Goal: Information Seeking & Learning: Learn about a topic

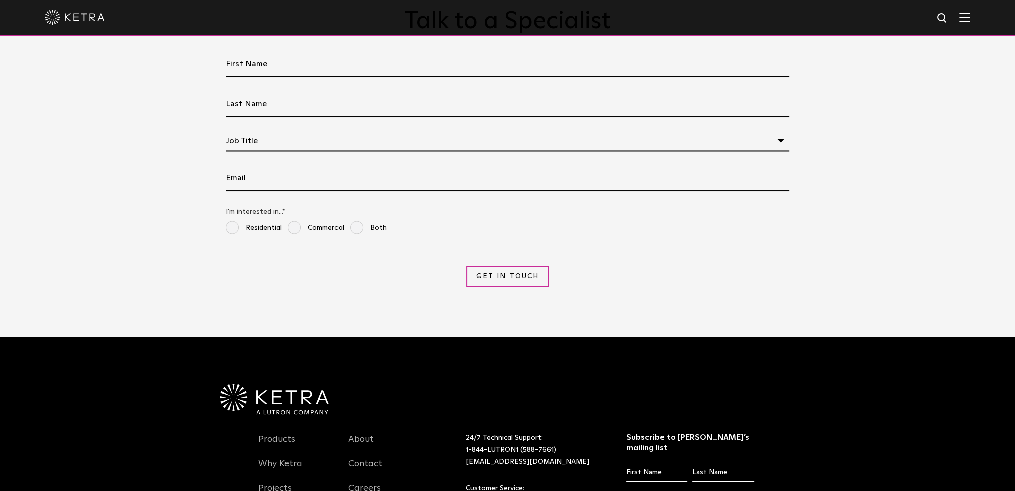
scroll to position [2347, 0]
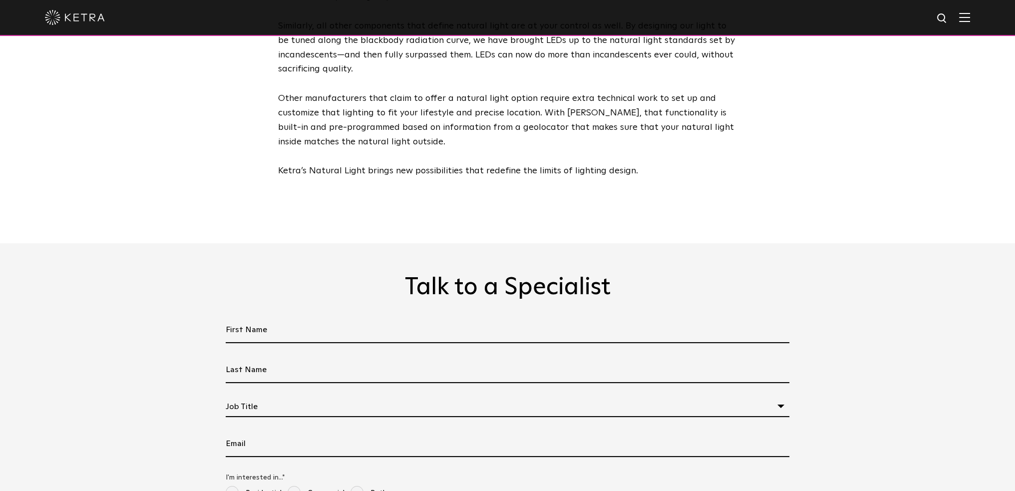
scroll to position [2496, 0]
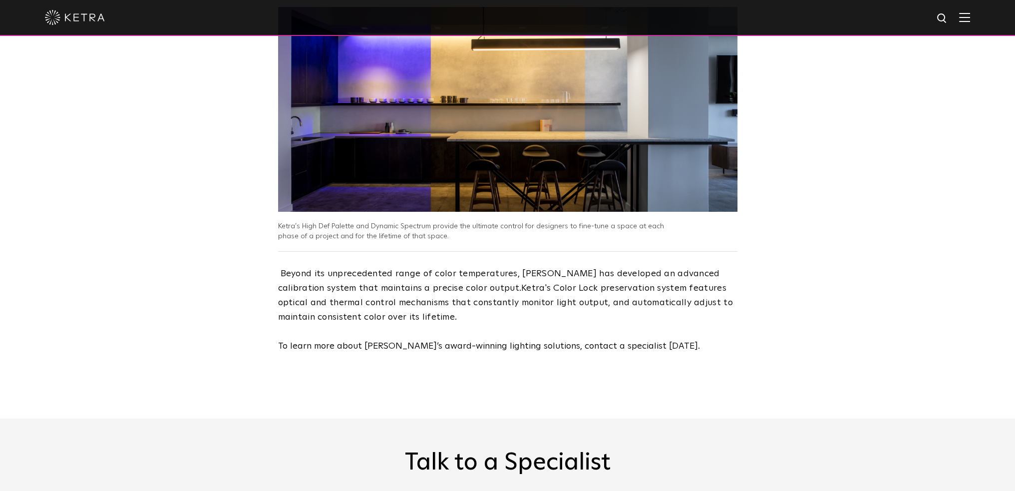
scroll to position [1698, 0]
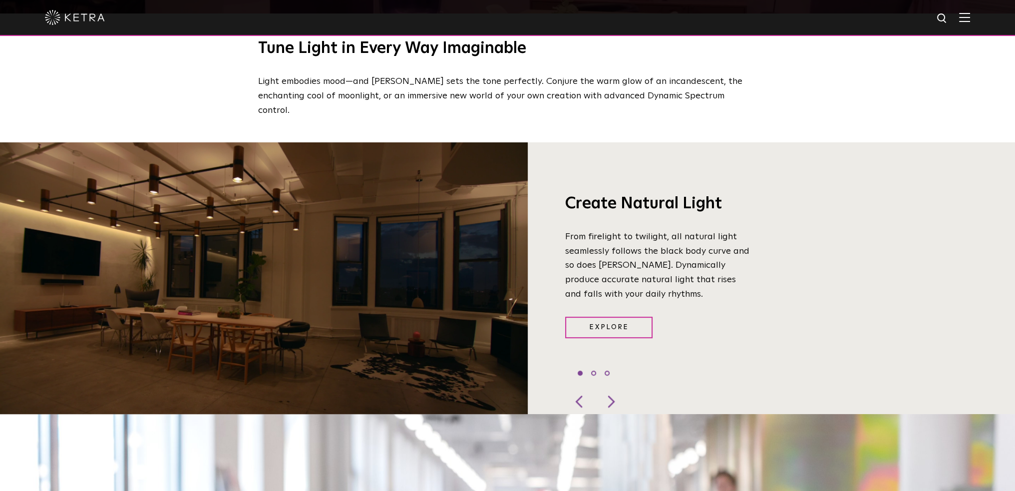
scroll to position [749, 0]
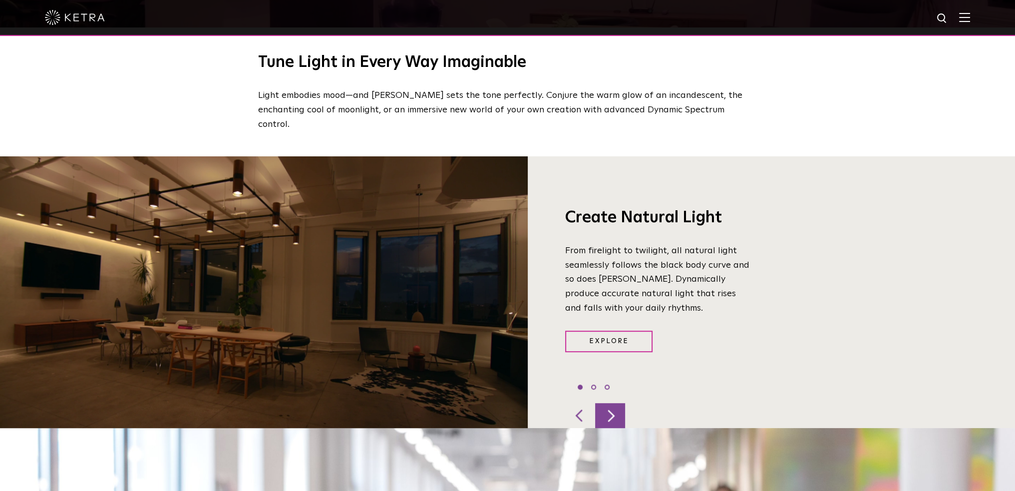
click at [609, 403] on div at bounding box center [610, 415] width 30 height 25
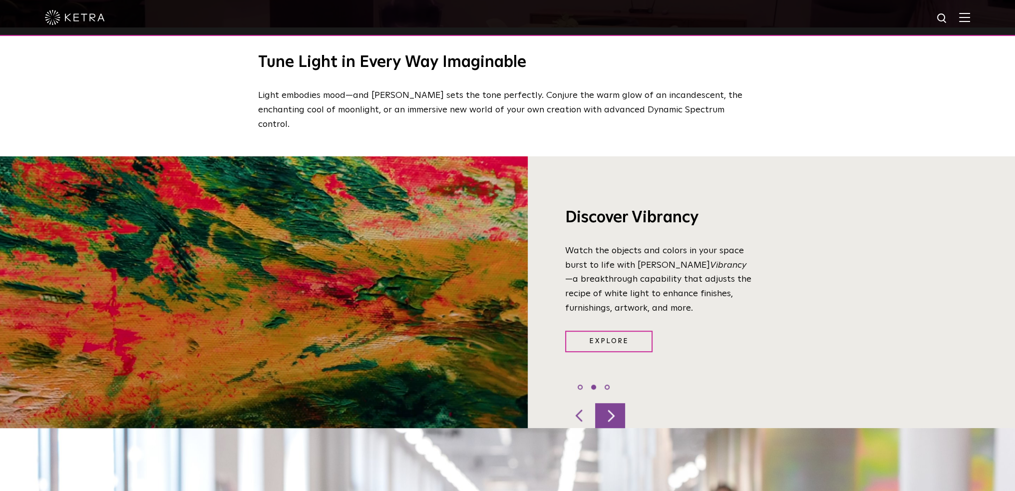
click at [609, 403] on div at bounding box center [610, 415] width 30 height 25
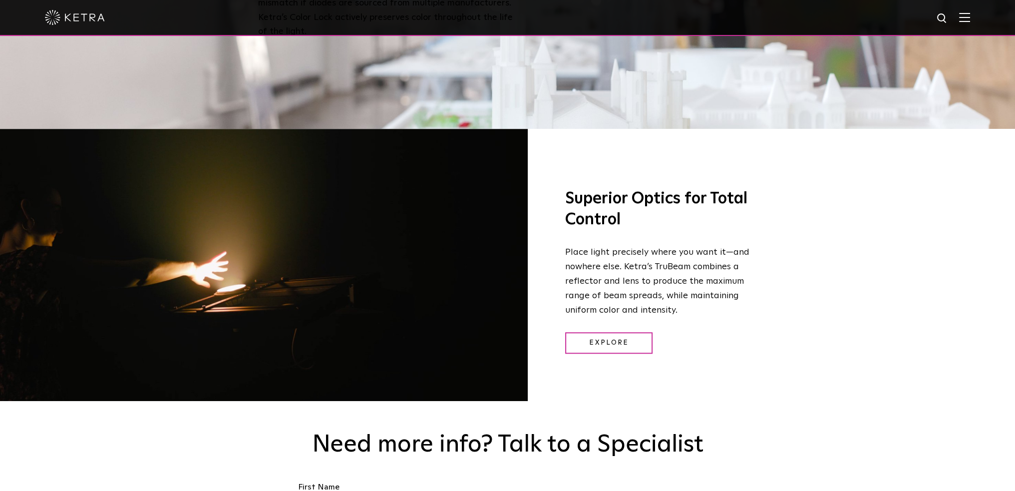
scroll to position [1280, 0]
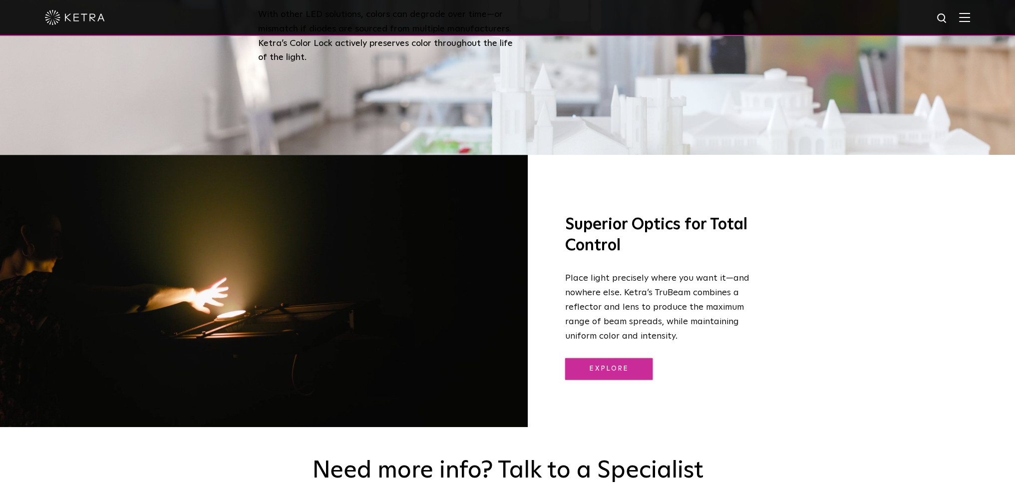
click at [593, 358] on link "Explore" at bounding box center [608, 368] width 87 height 21
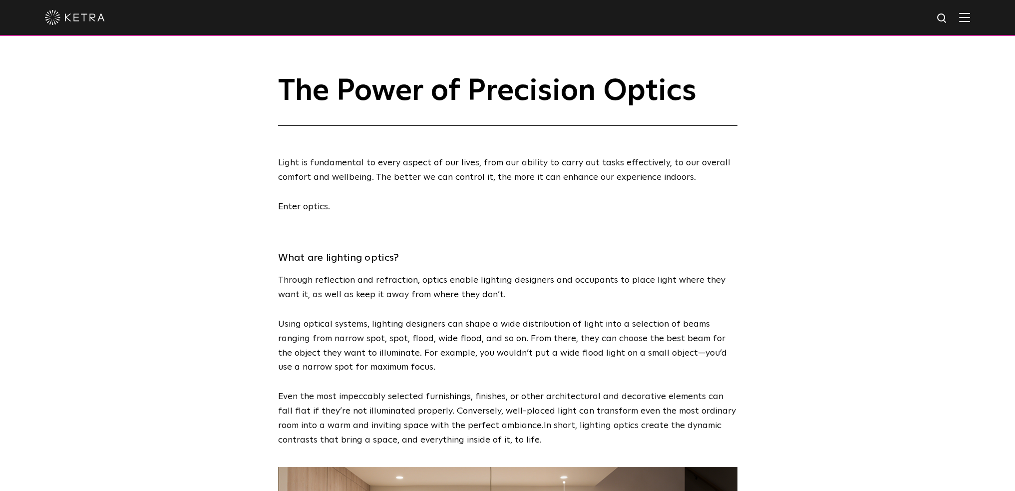
click at [85, 15] on img at bounding box center [75, 17] width 60 height 15
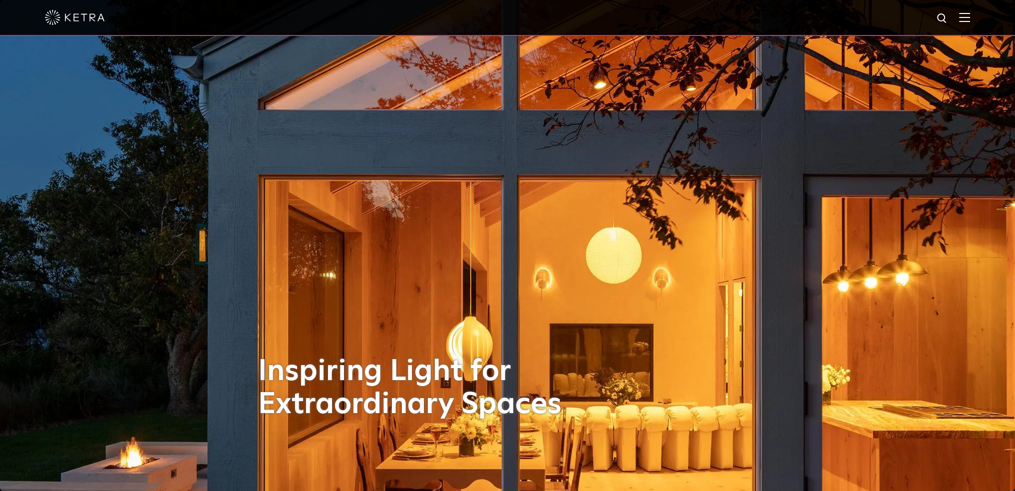
click at [970, 15] on img at bounding box center [964, 16] width 11 height 9
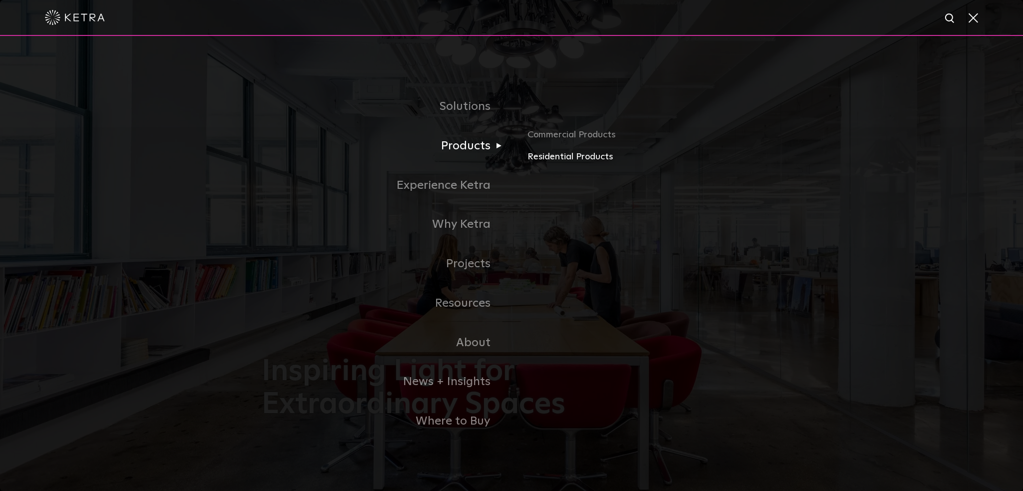
click at [568, 156] on link "Residential Products" at bounding box center [644, 157] width 234 height 14
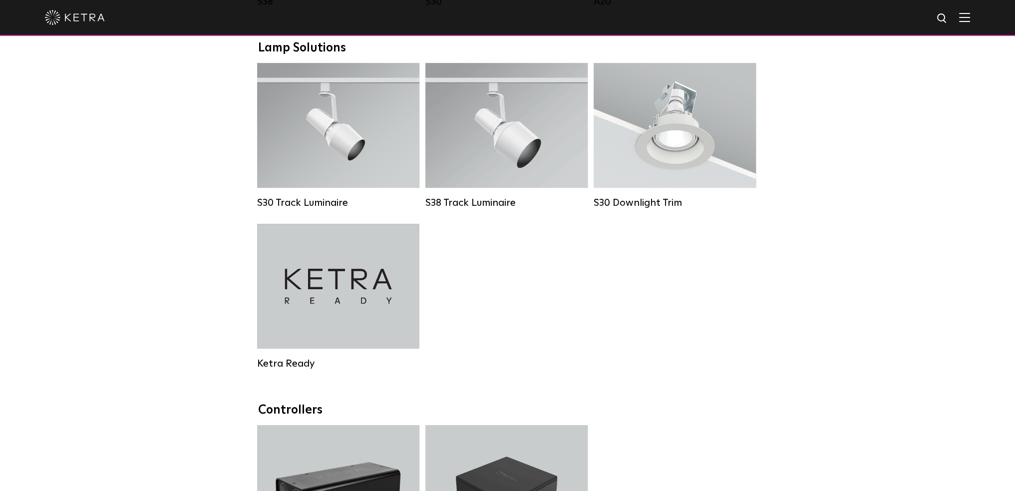
scroll to position [749, 0]
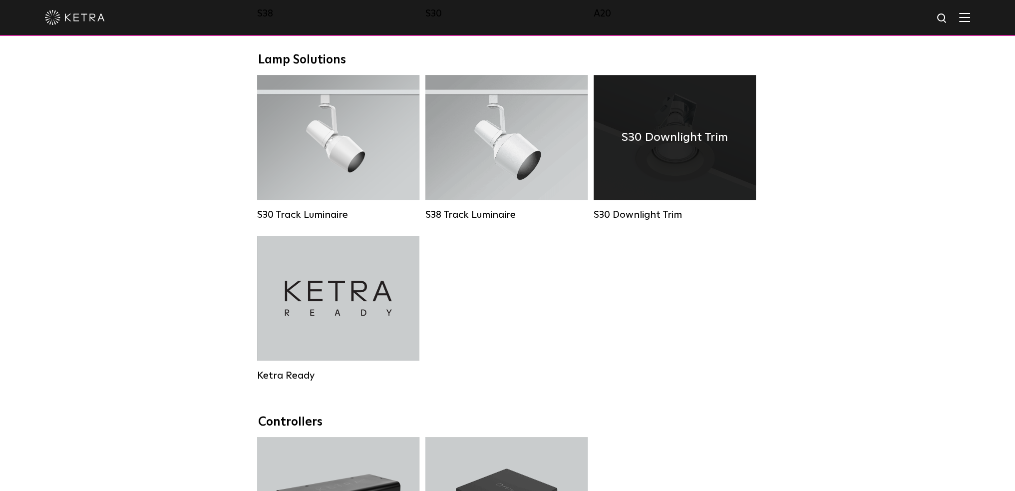
click at [644, 183] on div "S30 Downlight Trim" at bounding box center [675, 137] width 162 height 125
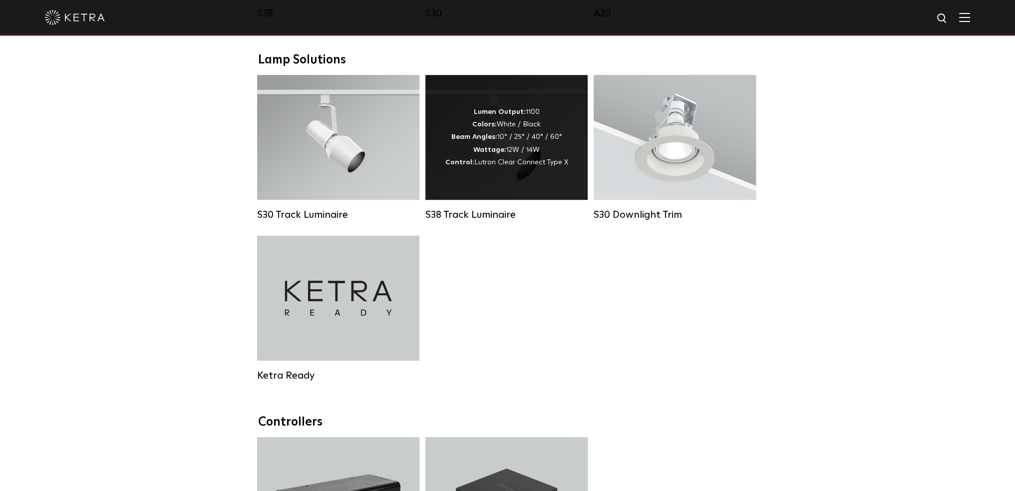
click at [550, 182] on div "Lumen Output: 1100 Colors: White / Black Beam Angles: 10° / 25° / 40° / 60° Wat…" at bounding box center [506, 137] width 162 height 125
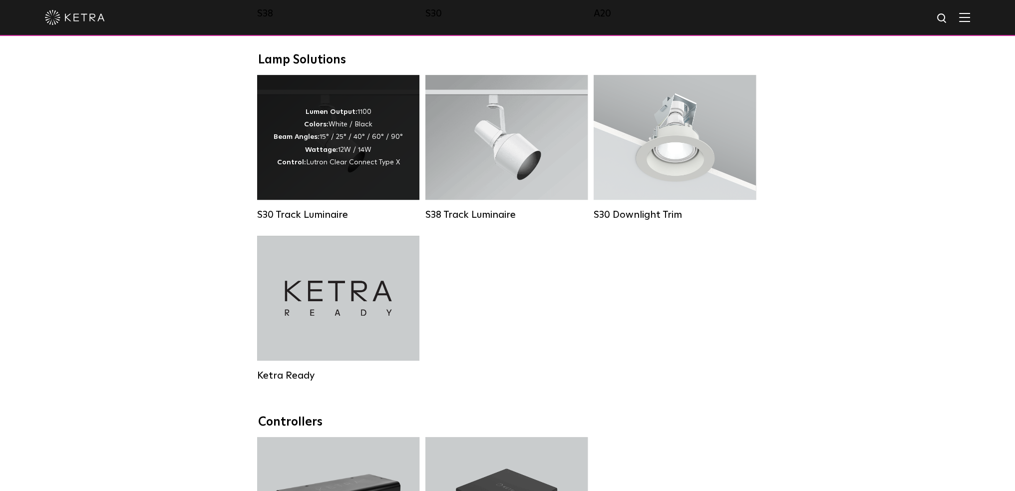
click at [380, 180] on div "Lumen Output: 1100 Colors: White / Black Beam Angles: 15° / 25° / 40° / 60° / 9…" at bounding box center [338, 137] width 162 height 125
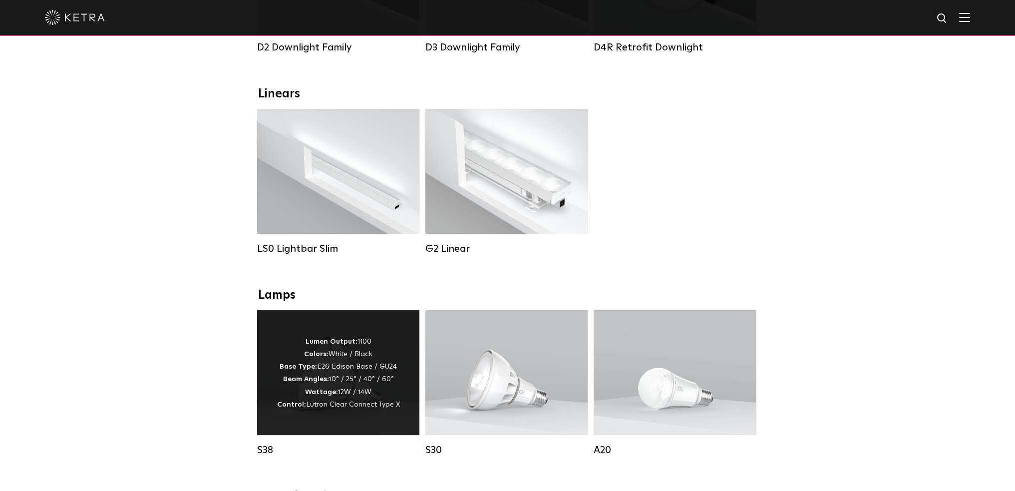
scroll to position [300, 0]
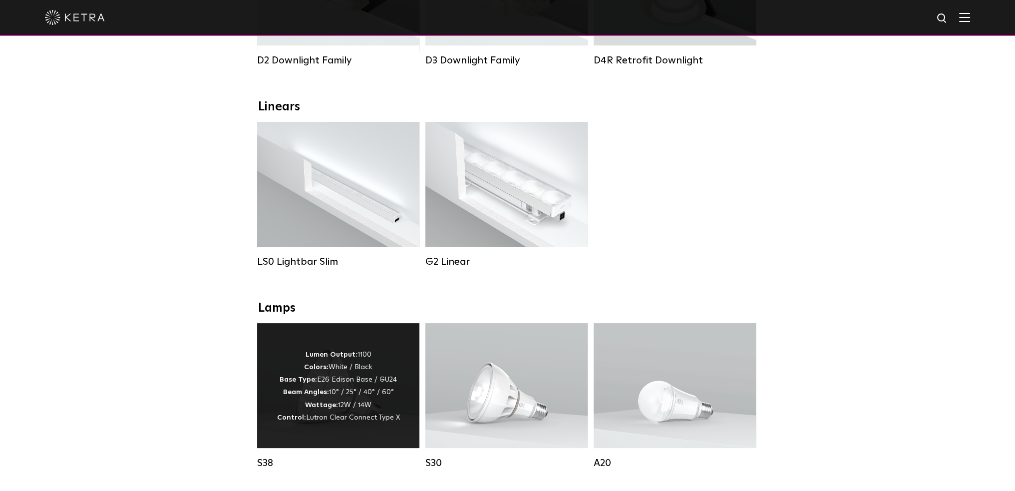
click at [370, 214] on div "Lumen Output: 200 / 350 Colors: White / Black Control: X96 Controller" at bounding box center [338, 184] width 162 height 125
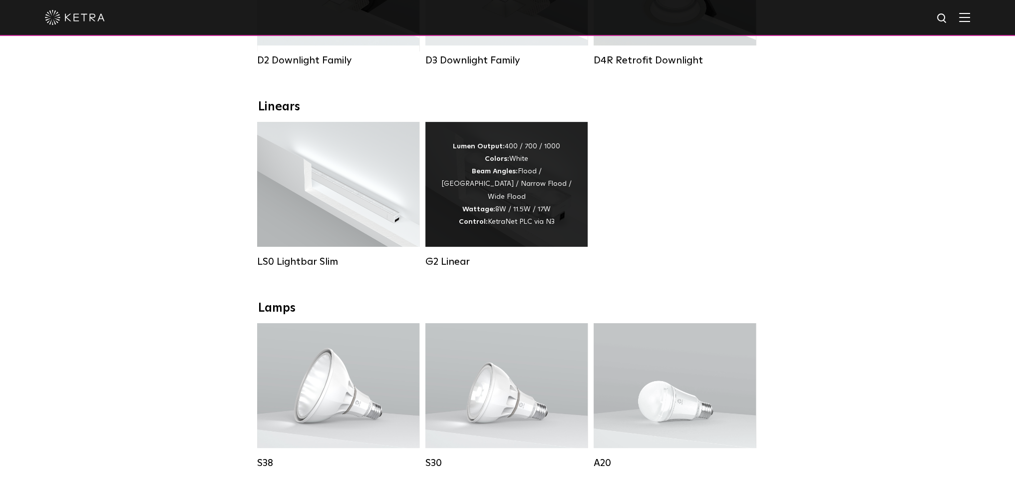
click at [466, 208] on strong "Wattage:" at bounding box center [478, 209] width 33 height 7
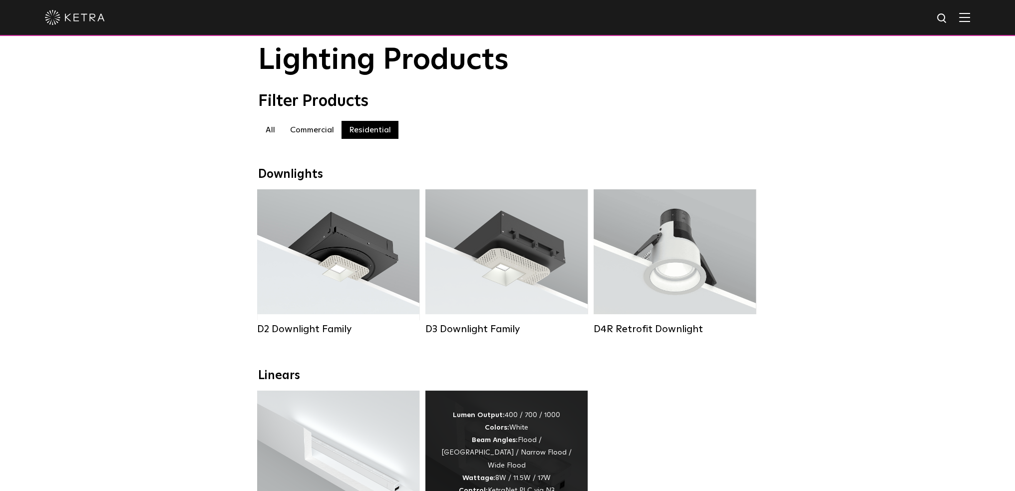
scroll to position [0, 0]
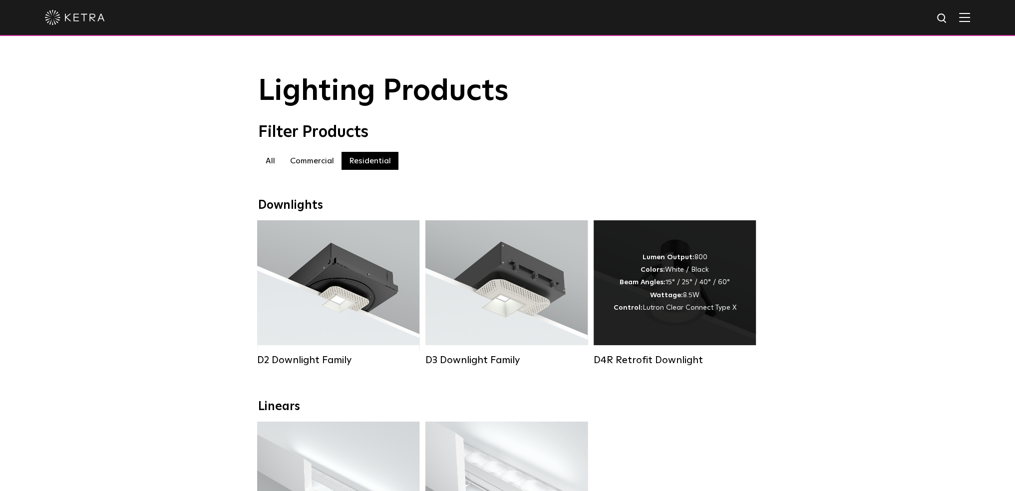
click at [646, 273] on strong "Colors:" at bounding box center [653, 269] width 24 height 7
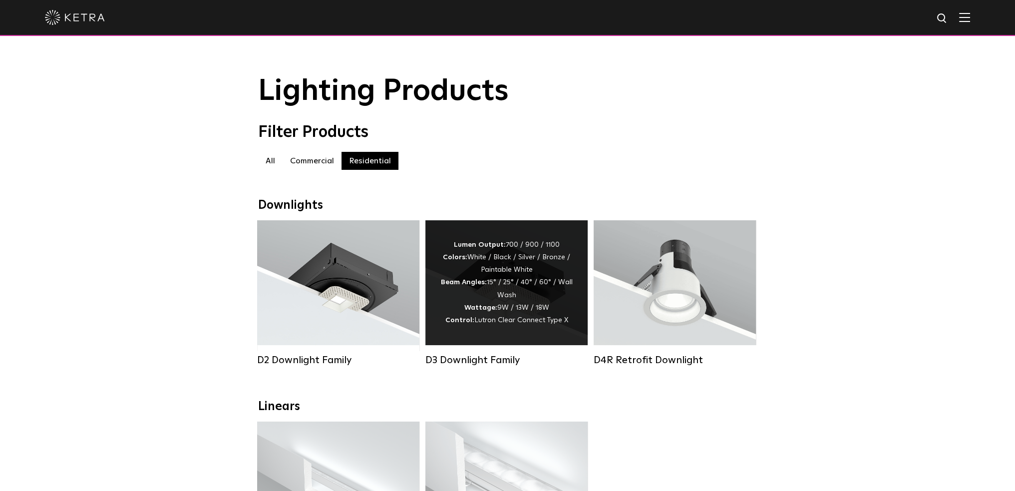
click at [516, 274] on div "Lumen Output: 700 / 900 / 1100 Colors: White / Black / Silver / Bronze / Painta…" at bounding box center [506, 283] width 132 height 88
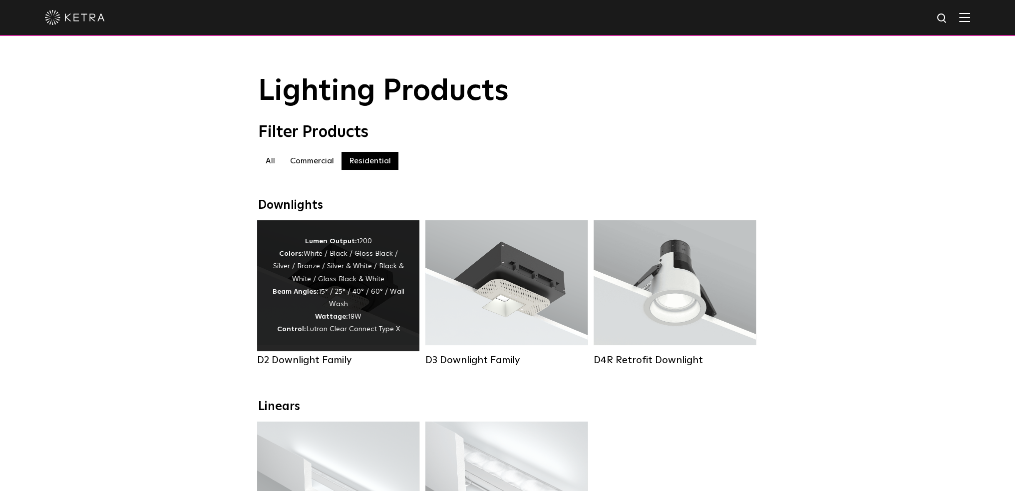
click at [395, 277] on div "Lumen Output: 1200 Colors: White / Black / Gloss Black / Silver / Bronze / Silv…" at bounding box center [338, 285] width 132 height 101
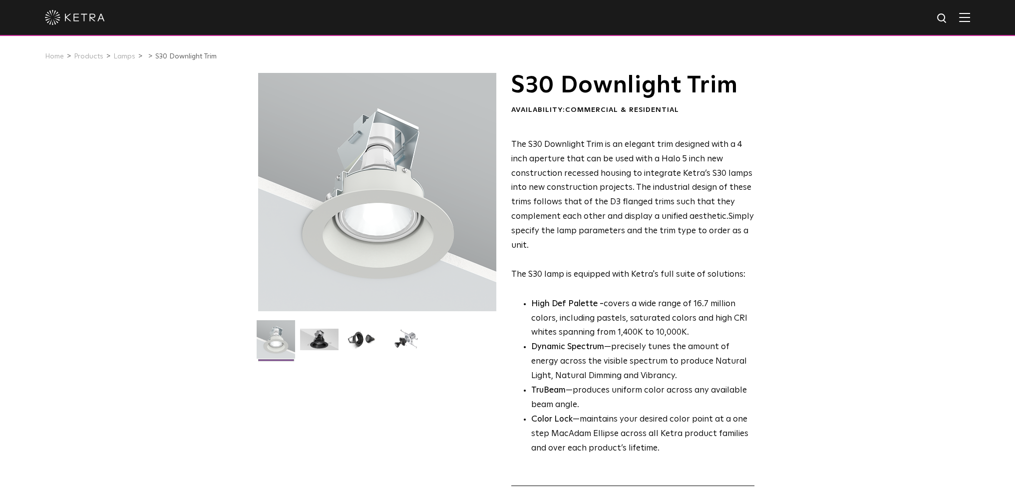
drag, startPoint x: 162, startPoint y: 251, endPoint x: 169, endPoint y: 253, distance: 7.3
click at [162, 251] on div "S30 Downlight Trim Availability: Commercial & Residential The S30 Downlight Tri…" at bounding box center [507, 319] width 1015 height 492
click at [338, 333] on img at bounding box center [319, 343] width 38 height 29
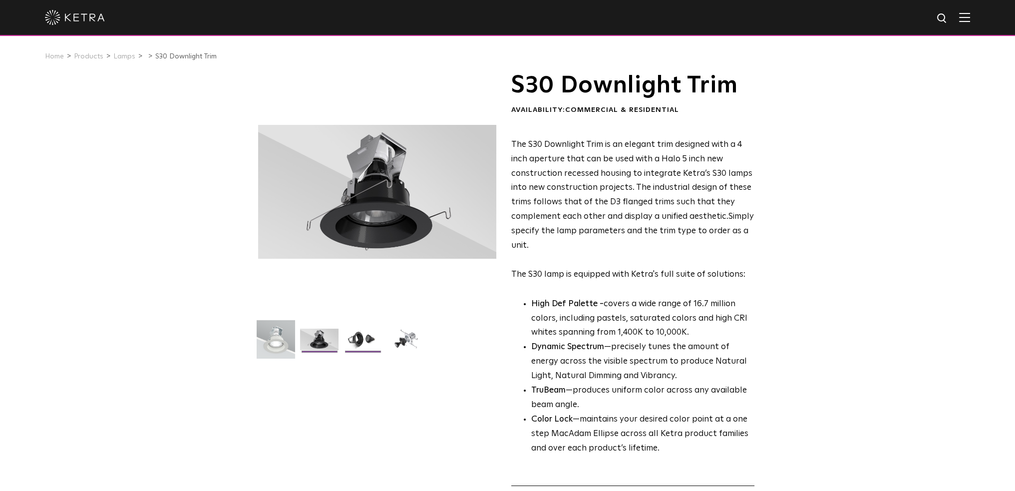
click at [352, 337] on img at bounding box center [362, 343] width 38 height 29
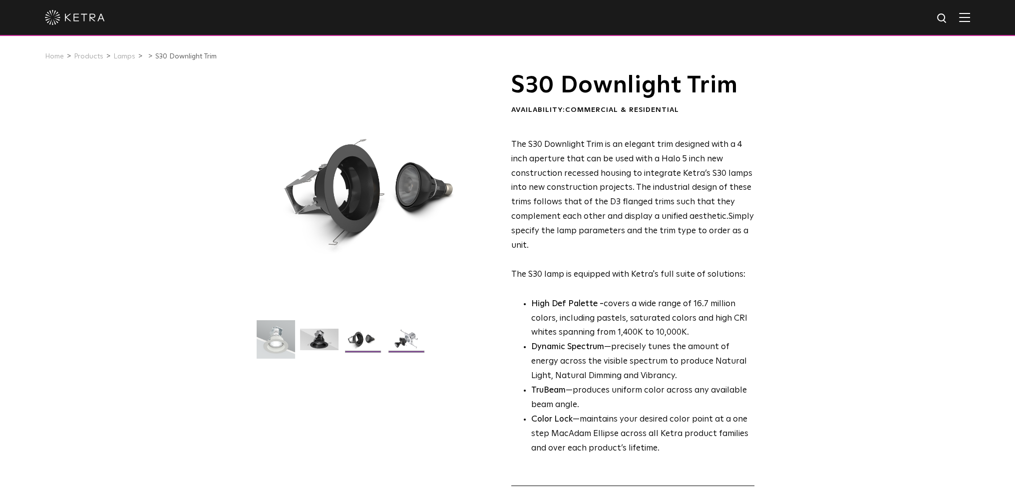
click at [393, 337] on img at bounding box center [406, 343] width 38 height 29
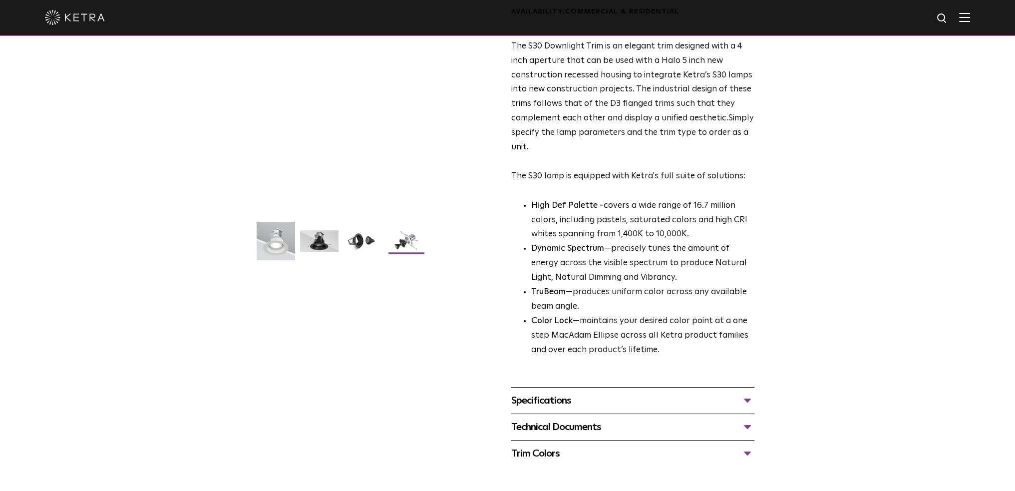
scroll to position [100, 0]
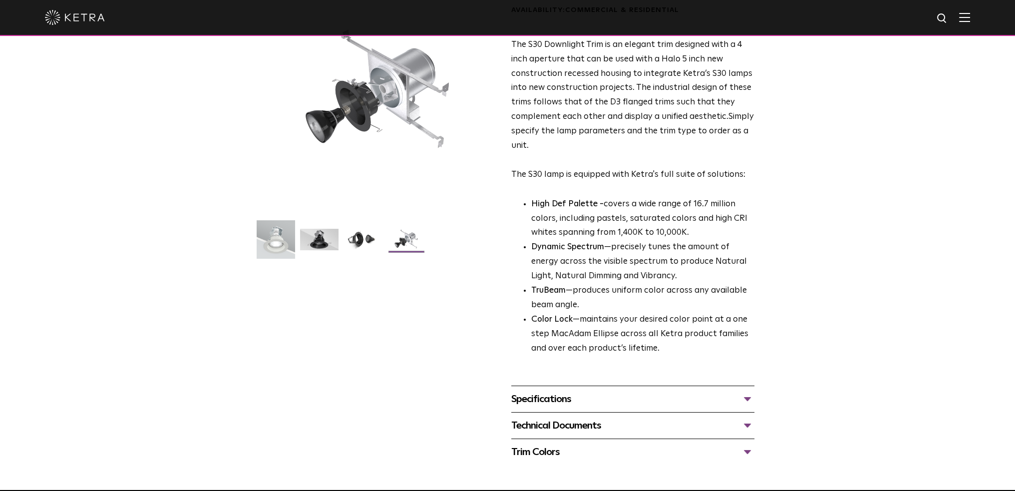
click at [530, 399] on div "Specifications" at bounding box center [632, 399] width 243 height 16
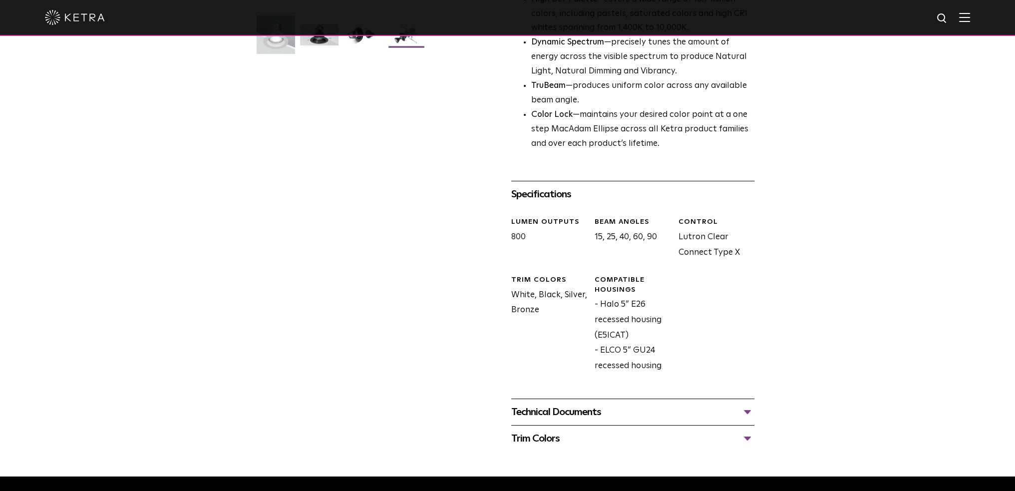
scroll to position [349, 0]
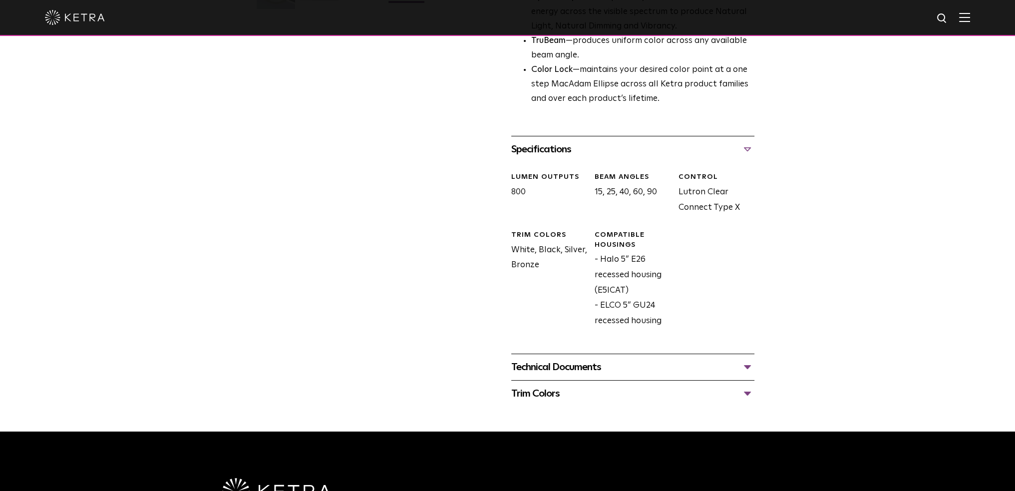
click at [498, 366] on div "S30 Downlight Trim Availability: Commercial & Residential The S30 Downlight Tri…" at bounding box center [507, 65] width 499 height 684
click at [527, 362] on div "Technical Documents" at bounding box center [632, 367] width 243 height 16
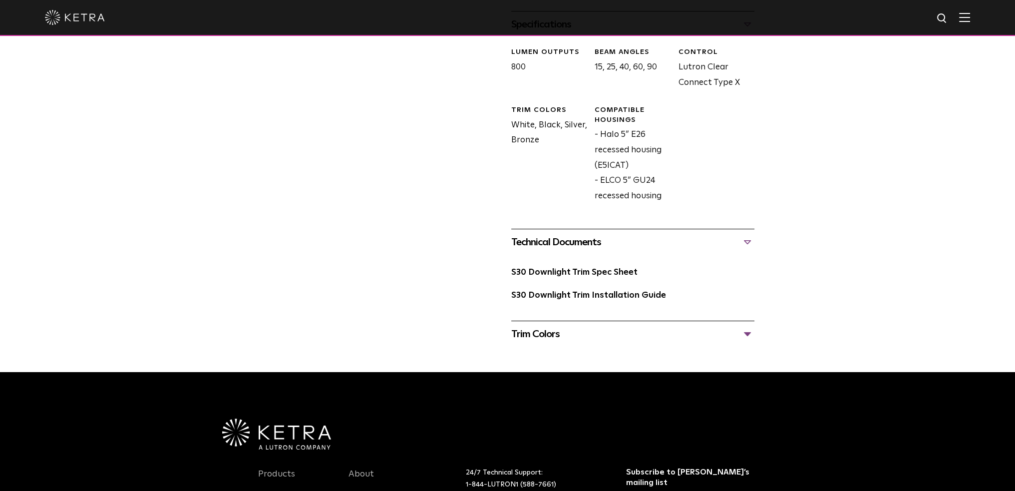
scroll to position [499, 0]
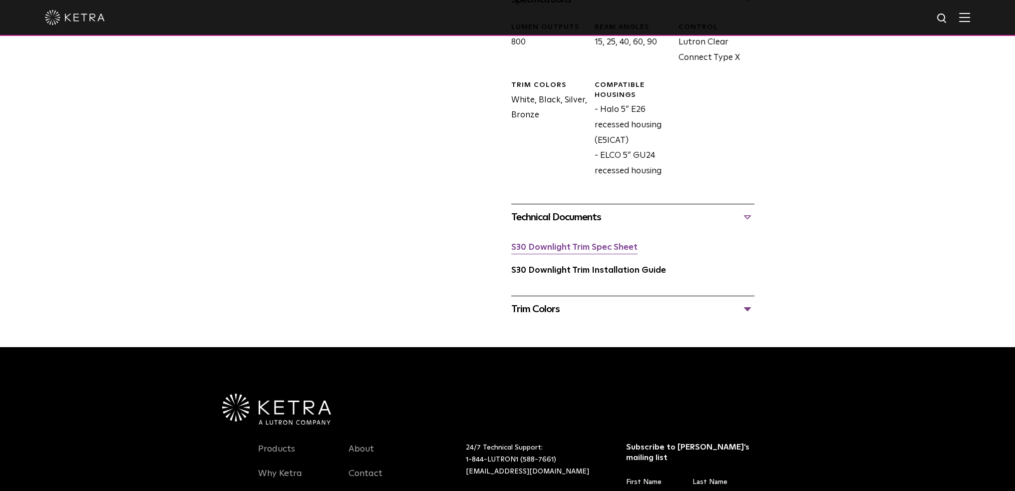
click at [557, 252] on link "S30 Downlight Trim Spec Sheet" at bounding box center [574, 247] width 126 height 8
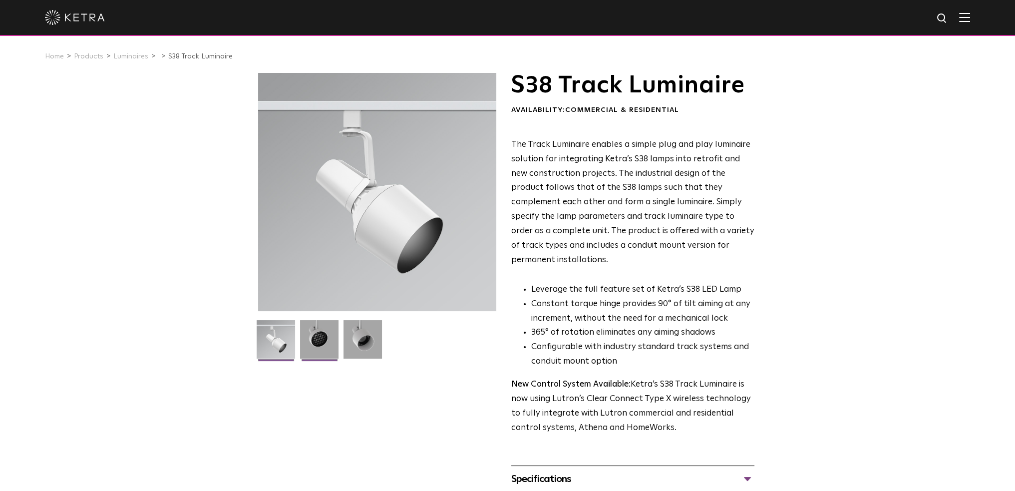
click at [320, 327] on img at bounding box center [319, 343] width 38 height 46
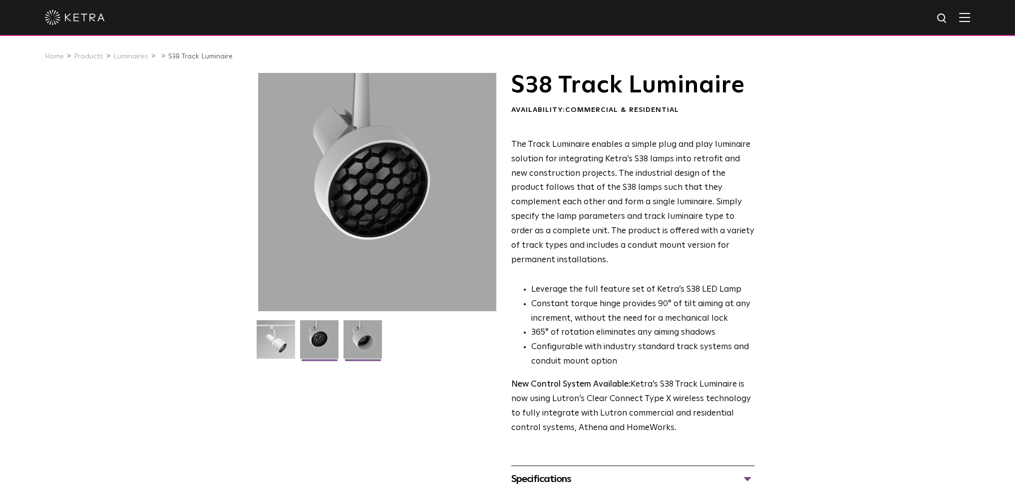
click at [367, 331] on img at bounding box center [362, 343] width 38 height 46
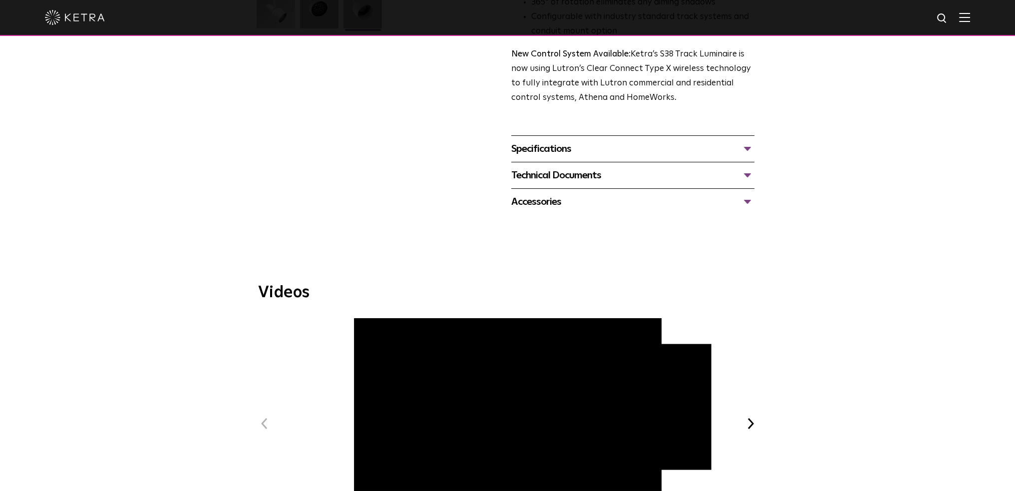
scroll to position [349, 0]
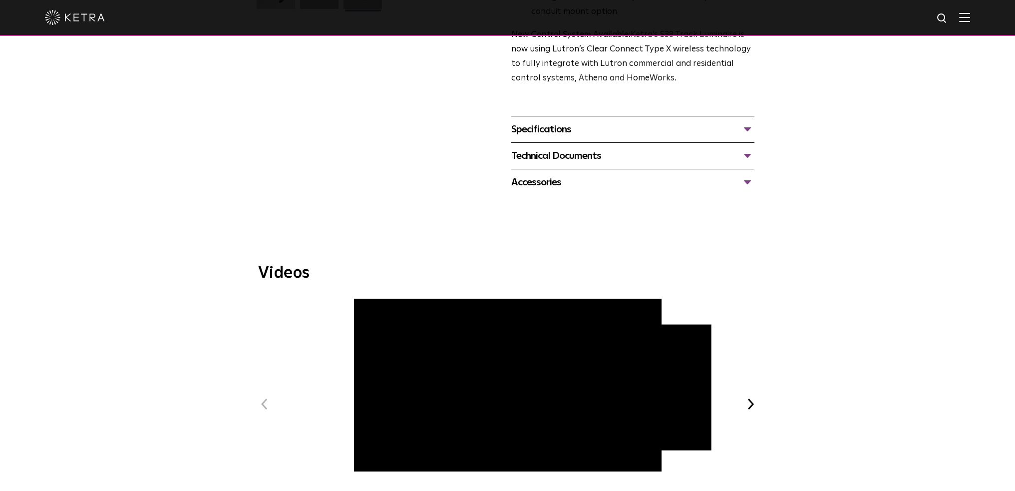
click at [522, 121] on div "Specifications" at bounding box center [632, 129] width 243 height 16
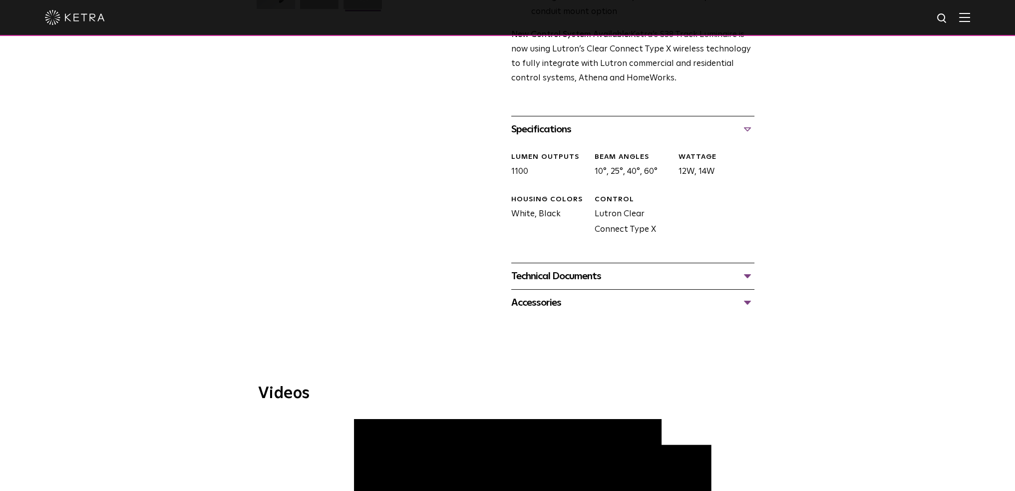
click at [535, 268] on div "Technical Documents" at bounding box center [632, 276] width 243 height 16
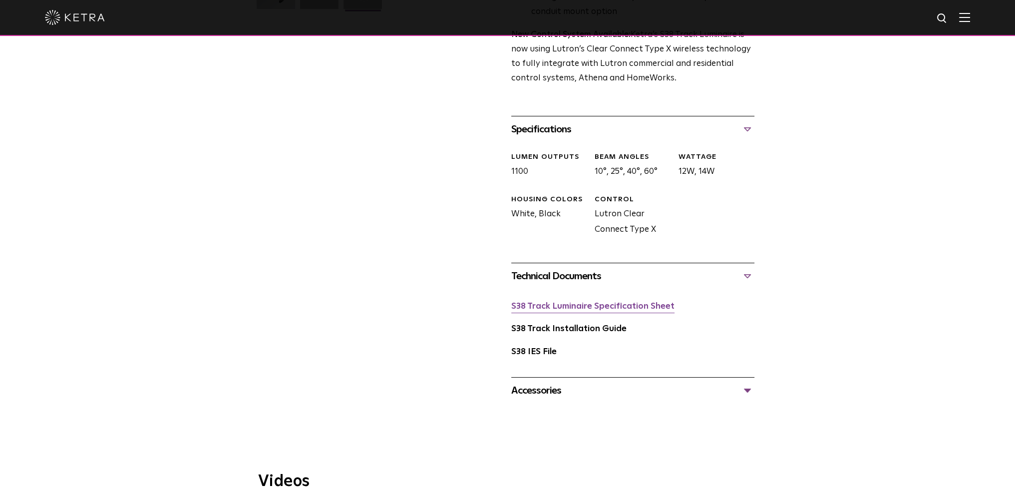
click at [548, 302] on link "S38 Track Luminaire Specification Sheet" at bounding box center [592, 306] width 163 height 8
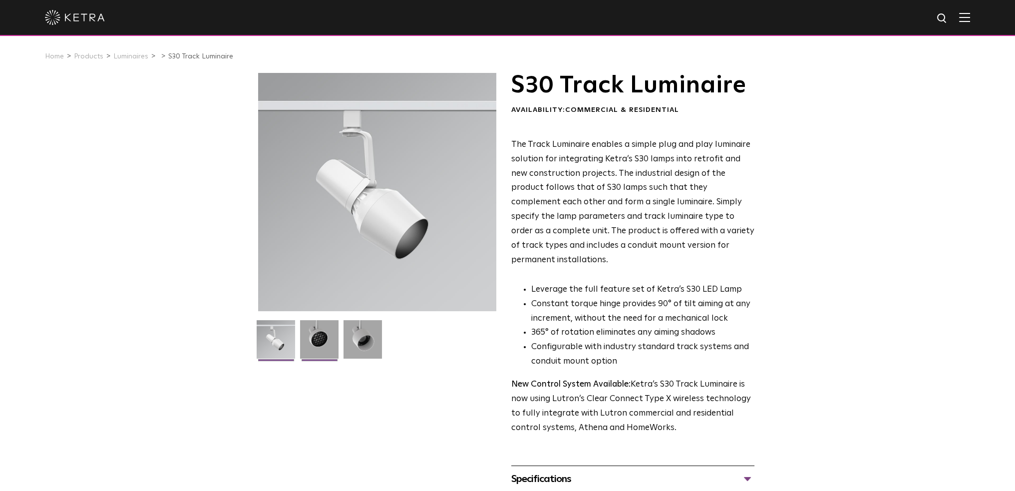
click at [324, 330] on img at bounding box center [319, 343] width 38 height 46
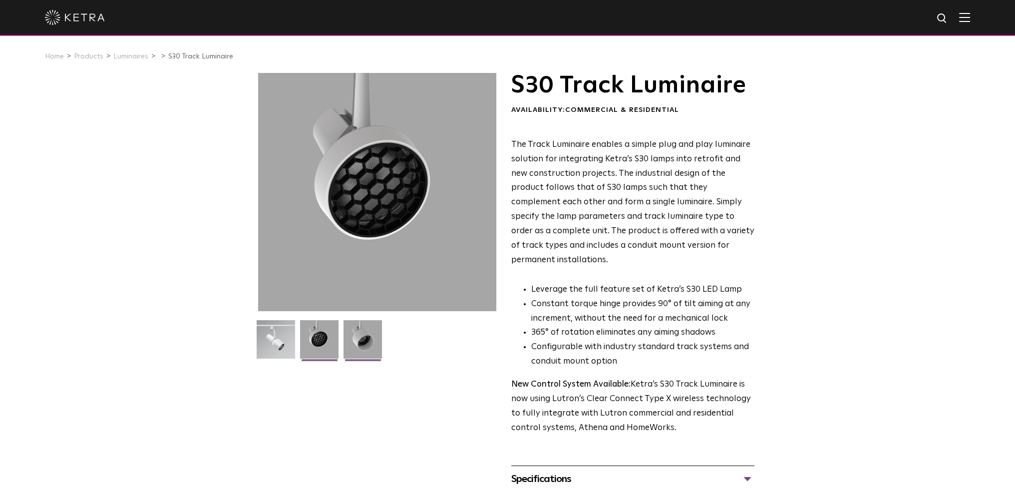
click at [347, 331] on img at bounding box center [362, 343] width 38 height 46
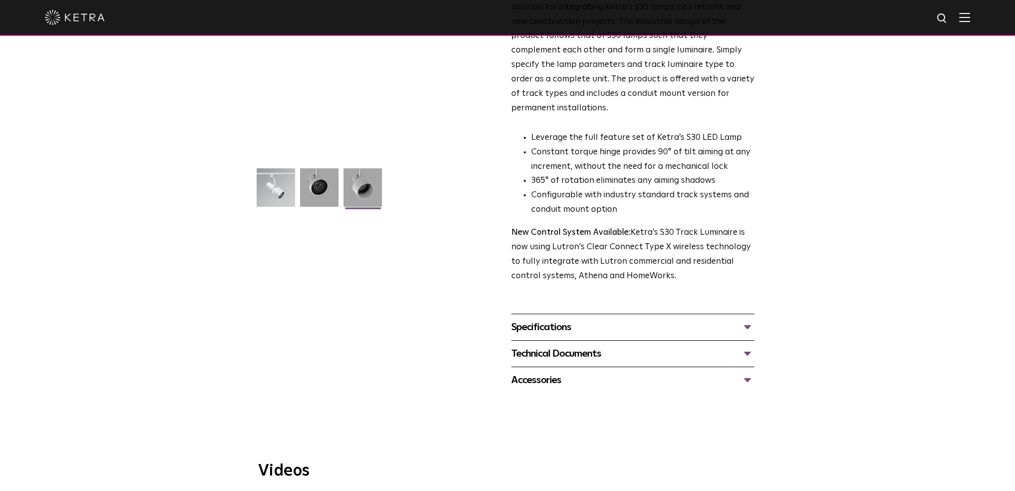
scroll to position [200, 0]
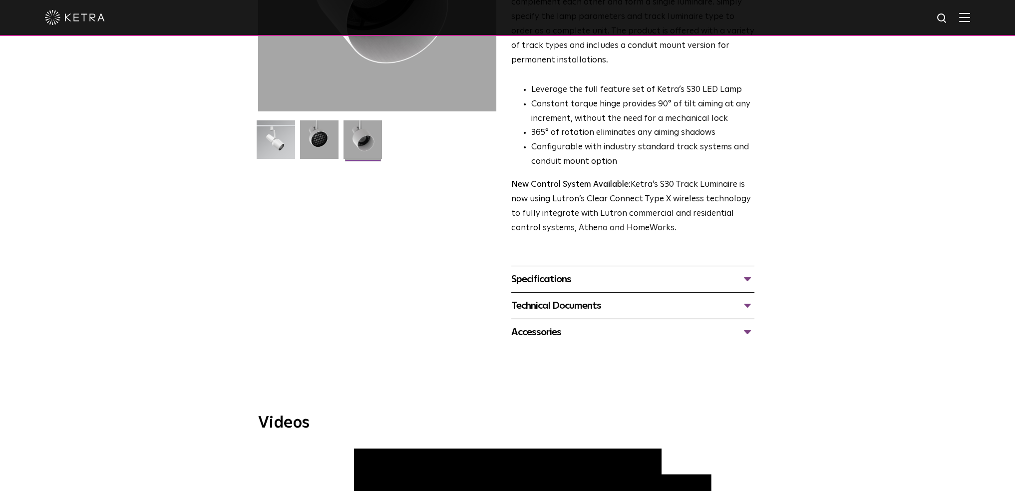
click at [547, 266] on div "Specifications LUMEN OUTPUTS 1100 HOUSING COLORS White, Black BEAM ANGLES 15°, …" at bounding box center [632, 279] width 243 height 26
click at [547, 271] on div "Specifications" at bounding box center [632, 279] width 243 height 16
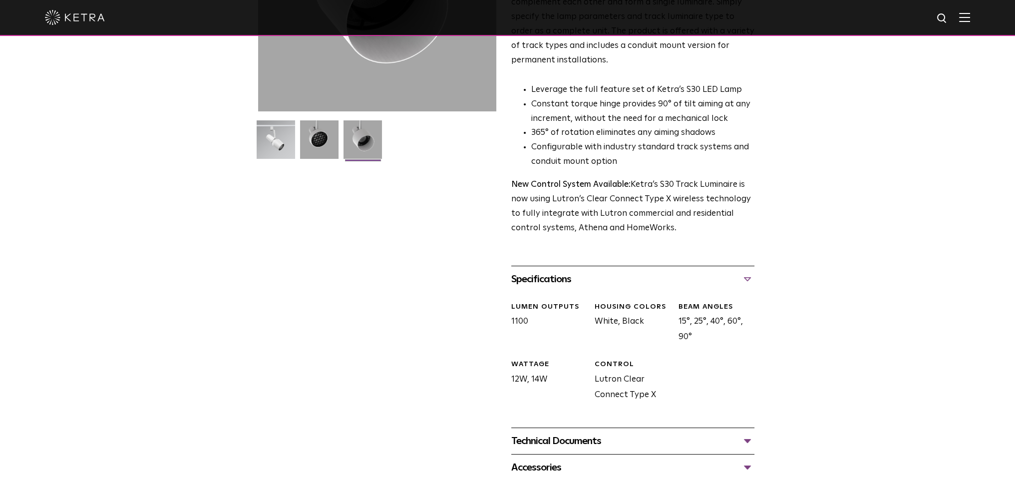
click at [557, 433] on div "Technical Documents" at bounding box center [632, 441] width 243 height 16
click at [547, 467] on link "S30 Track Luminaire Specification Sheet" at bounding box center [593, 471] width 164 height 8
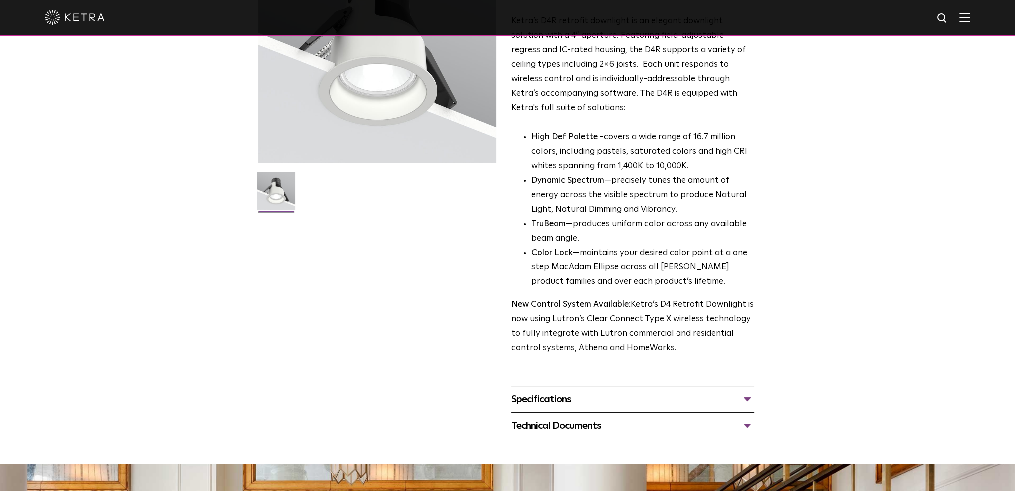
scroll to position [200, 0]
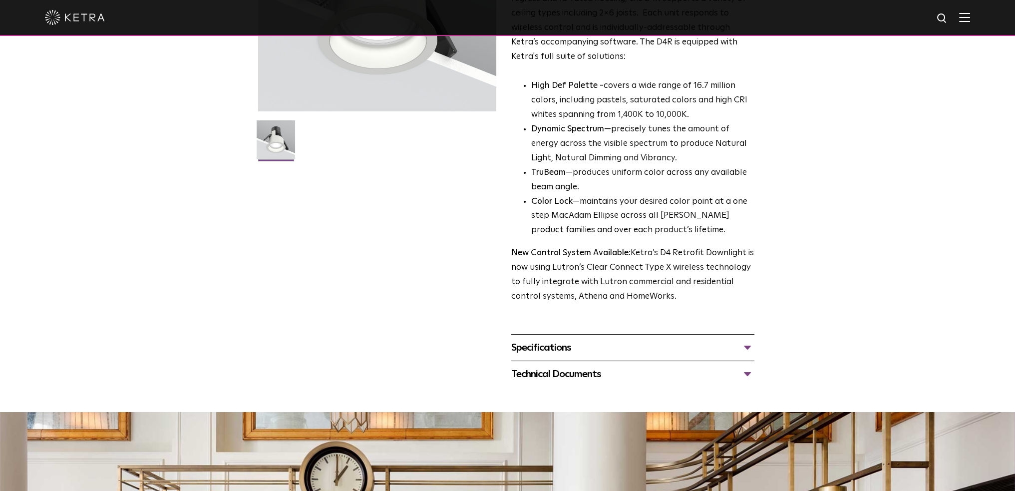
click at [531, 351] on div "Specifications" at bounding box center [632, 348] width 243 height 16
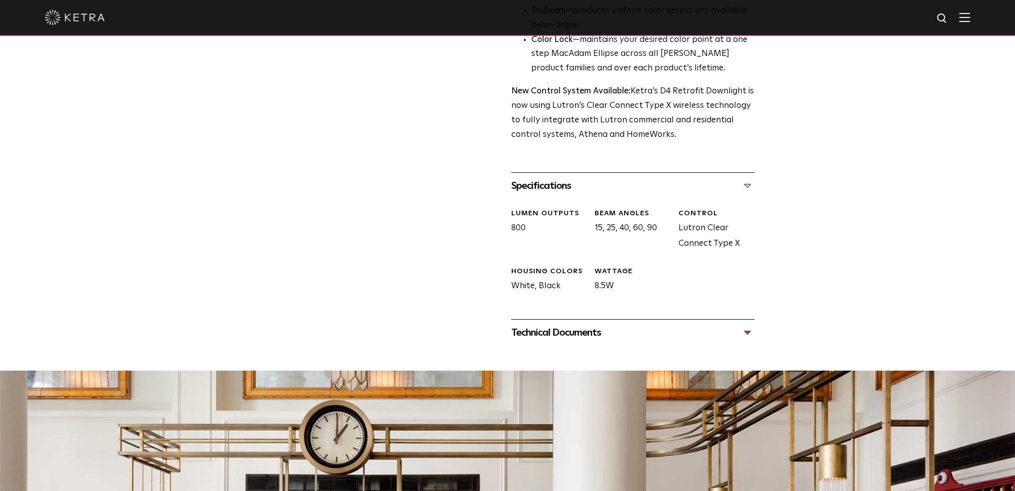
scroll to position [399, 0]
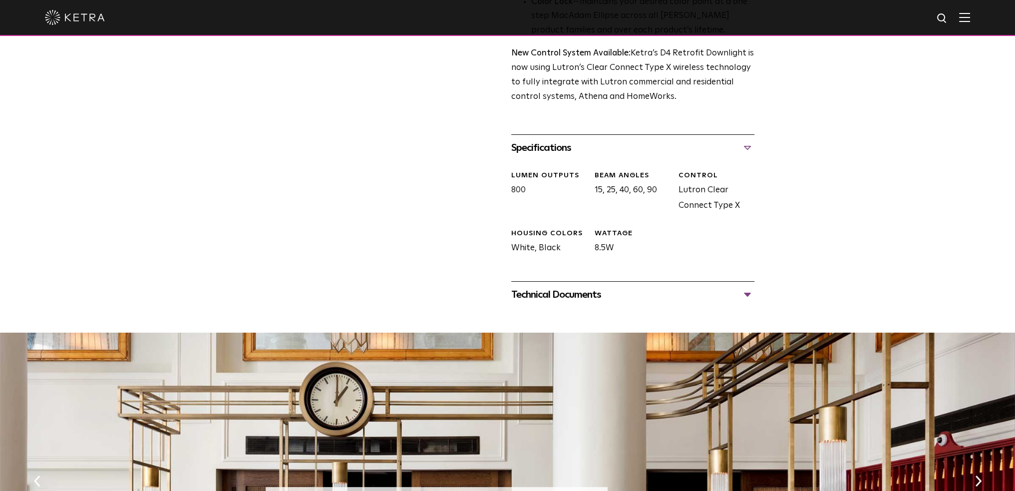
click at [531, 303] on div "Technical Documents D4R Specification Sheet D4R Installation Guide D4R Retrofit…" at bounding box center [632, 294] width 243 height 26
click at [531, 298] on div "Technical Documents" at bounding box center [632, 295] width 243 height 16
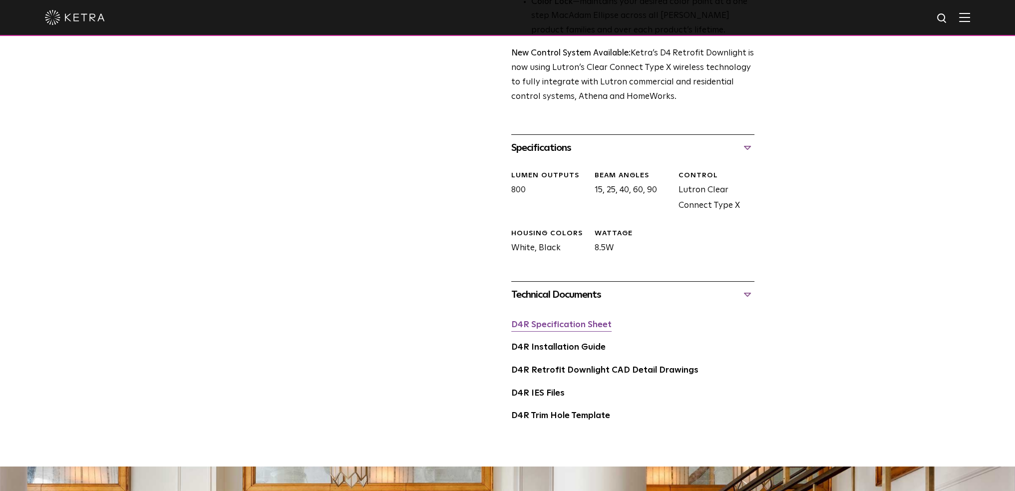
click at [539, 323] on link "D4R Specification Sheet" at bounding box center [561, 325] width 100 height 8
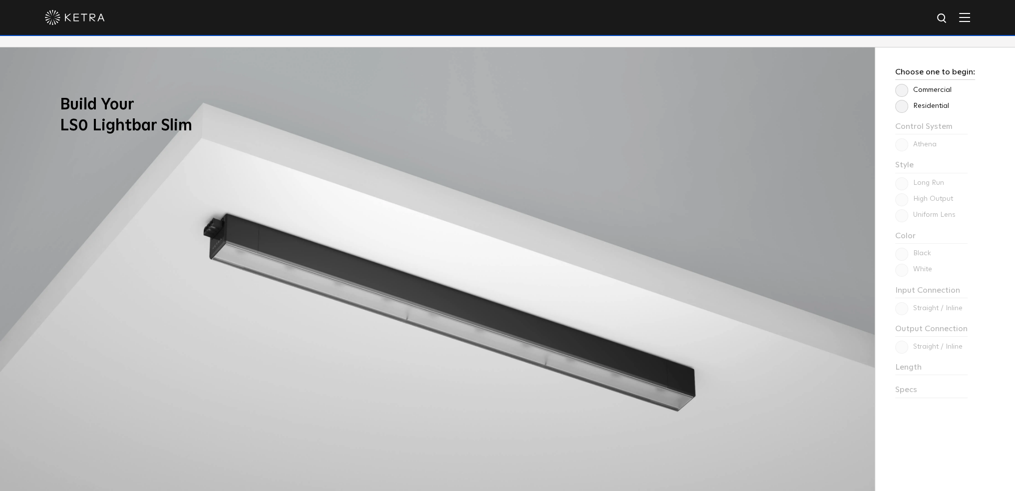
scroll to position [849, 0]
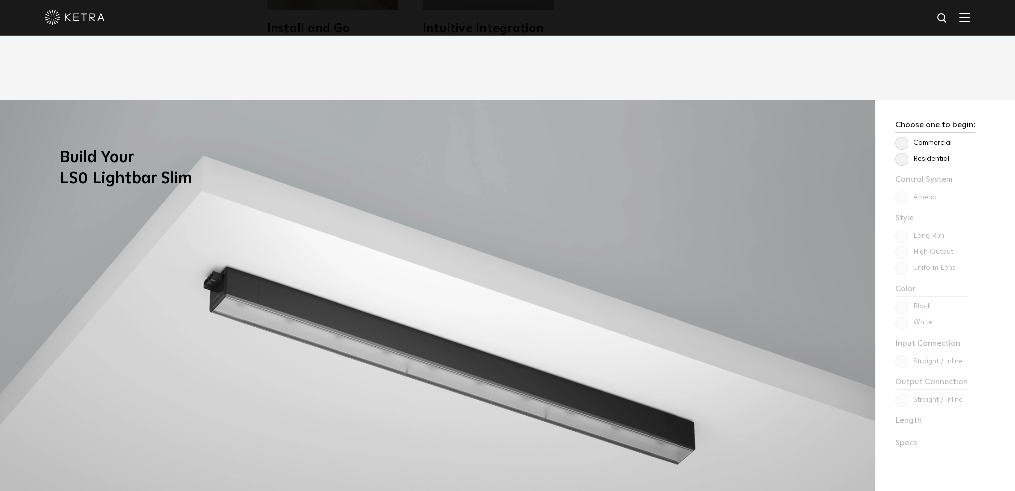
click at [903, 161] on label "Residential" at bounding box center [922, 159] width 54 height 8
click at [0, 0] on input "Residential" at bounding box center [0, 0] width 0 height 0
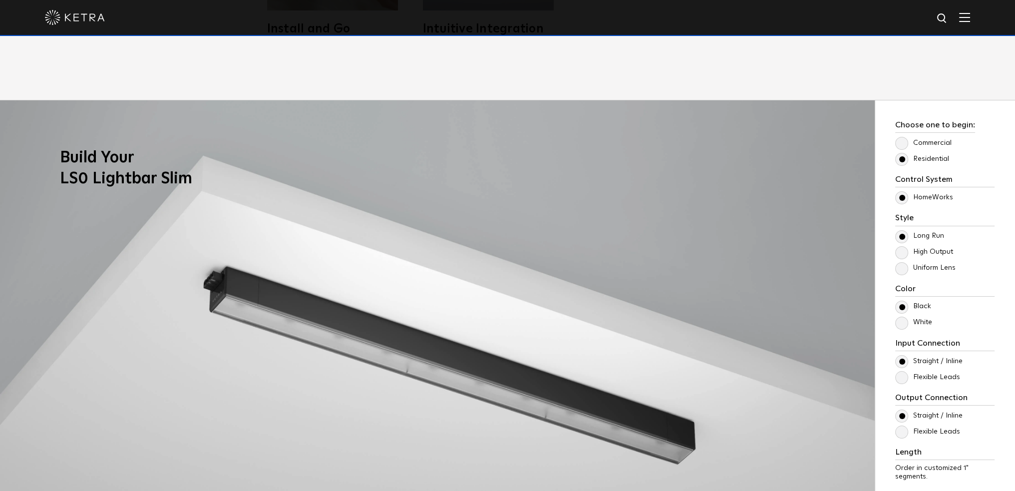
click at [950, 269] on label "Uniform Lens" at bounding box center [925, 268] width 60 height 8
click at [0, 0] on input "Uniform Lens" at bounding box center [0, 0] width 0 height 0
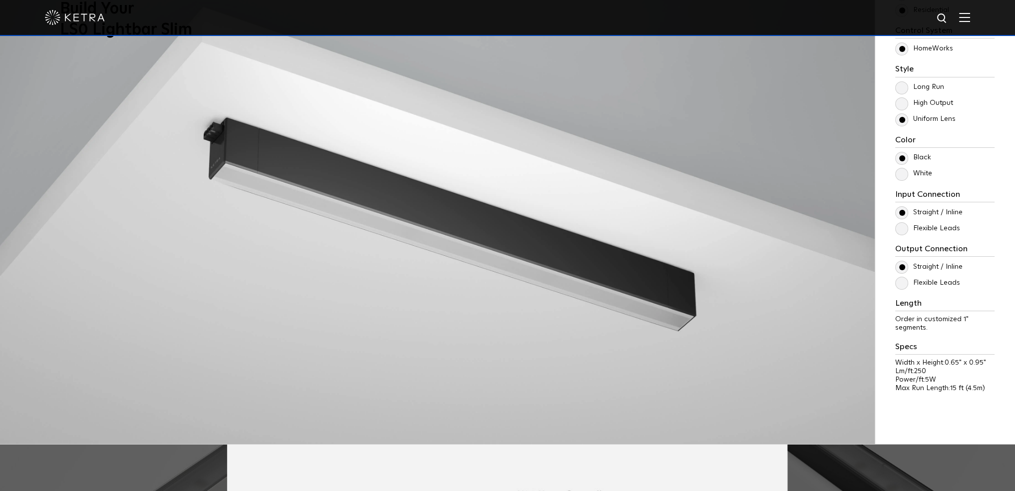
scroll to position [999, 0]
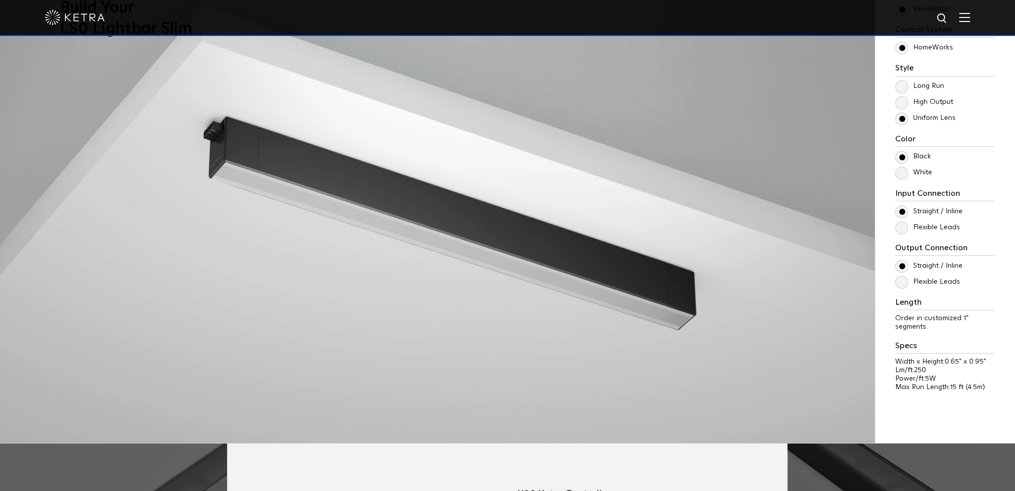
click at [920, 230] on label "Flexible Leads" at bounding box center [927, 227] width 65 height 8
click at [0, 0] on input "Flexible Leads" at bounding box center [0, 0] width 0 height 0
click at [920, 230] on label "Flexible Leads" at bounding box center [927, 227] width 65 height 8
click at [0, 0] on input "Flexible Leads" at bounding box center [0, 0] width 0 height 0
click at [919, 211] on label "Straight / Inline" at bounding box center [928, 211] width 67 height 8
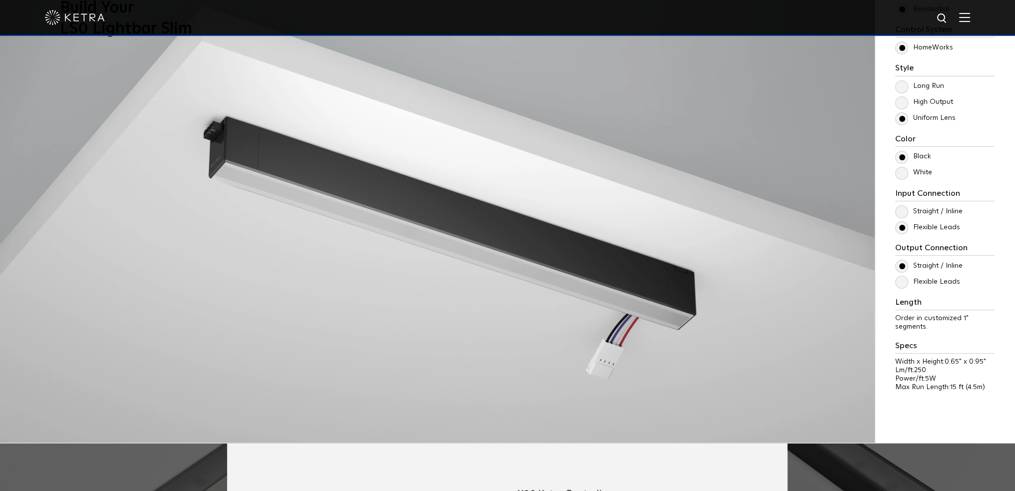
click at [0, 0] on input "Straight / Inline" at bounding box center [0, 0] width 0 height 0
click at [910, 280] on label "Flexible Leads" at bounding box center [927, 282] width 65 height 8
click at [0, 0] on input "Flexible Leads" at bounding box center [0, 0] width 0 height 0
click at [909, 280] on label "Flexible Leads" at bounding box center [927, 282] width 65 height 8
click at [0, 0] on input "Flexible Leads" at bounding box center [0, 0] width 0 height 0
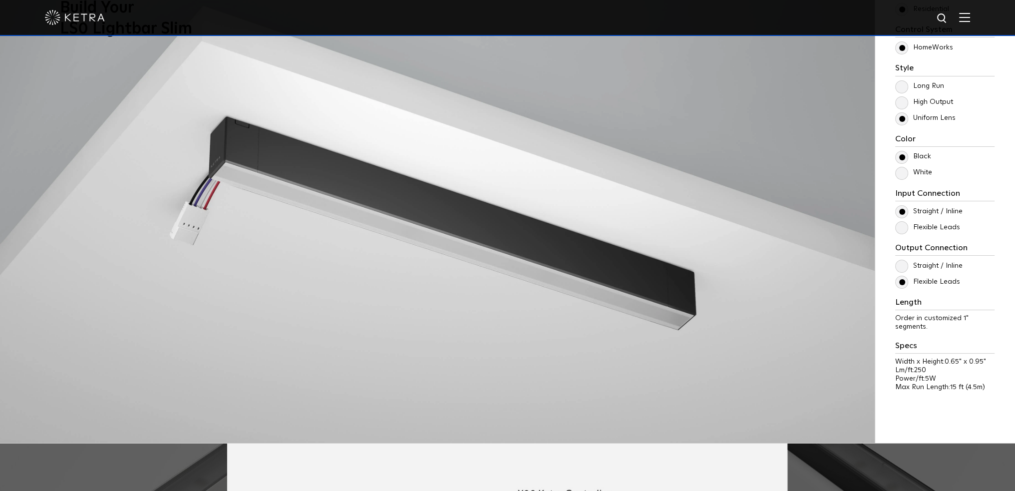
click at [905, 269] on label "Straight / Inline" at bounding box center [928, 266] width 67 height 8
click at [0, 0] on input "Straight / Inline" at bounding box center [0, 0] width 0 height 0
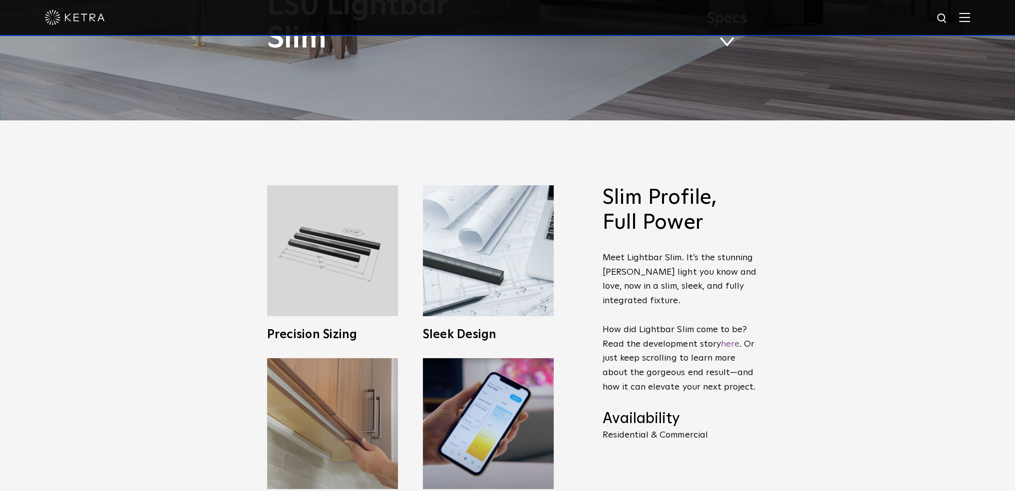
scroll to position [349, 0]
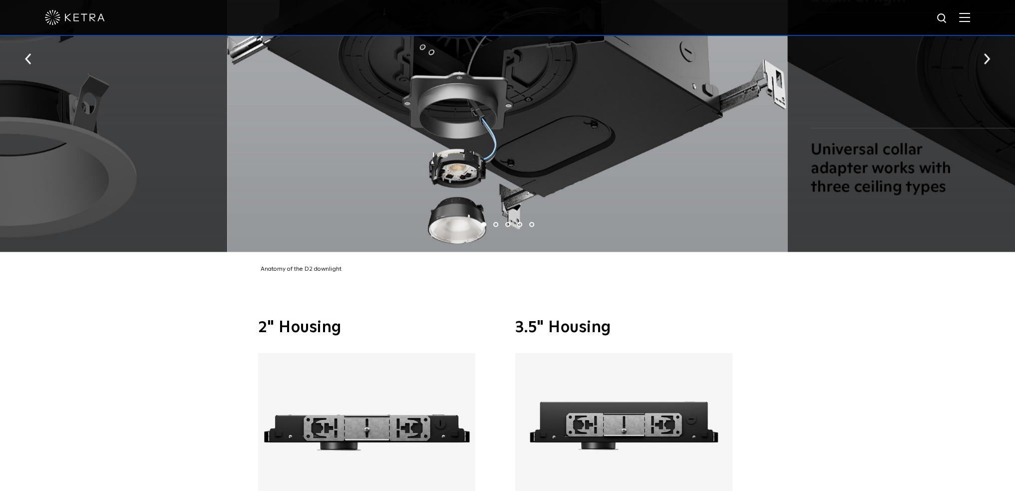
scroll to position [2037, 0]
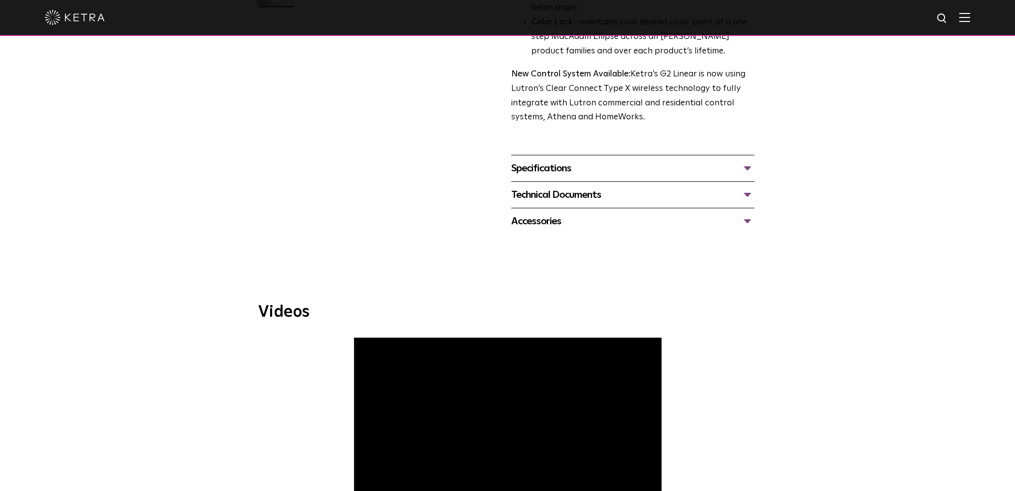
scroll to position [399, 0]
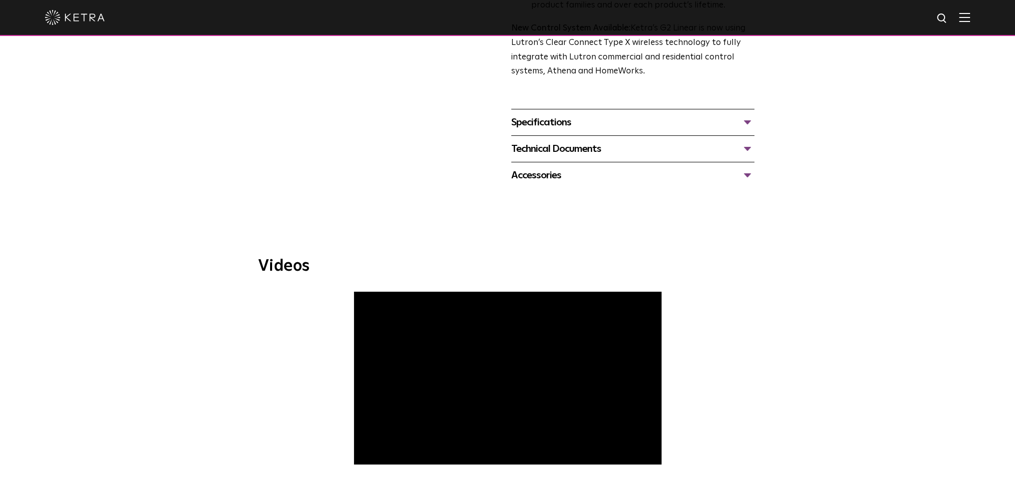
click at [533, 119] on div "Specifications" at bounding box center [632, 122] width 243 height 16
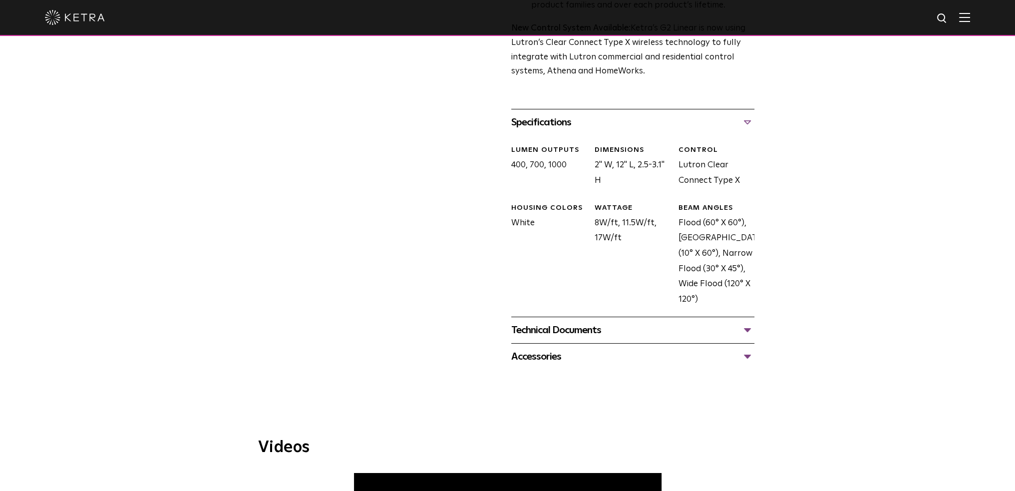
click at [525, 322] on div "Technical Documents" at bounding box center [632, 330] width 243 height 16
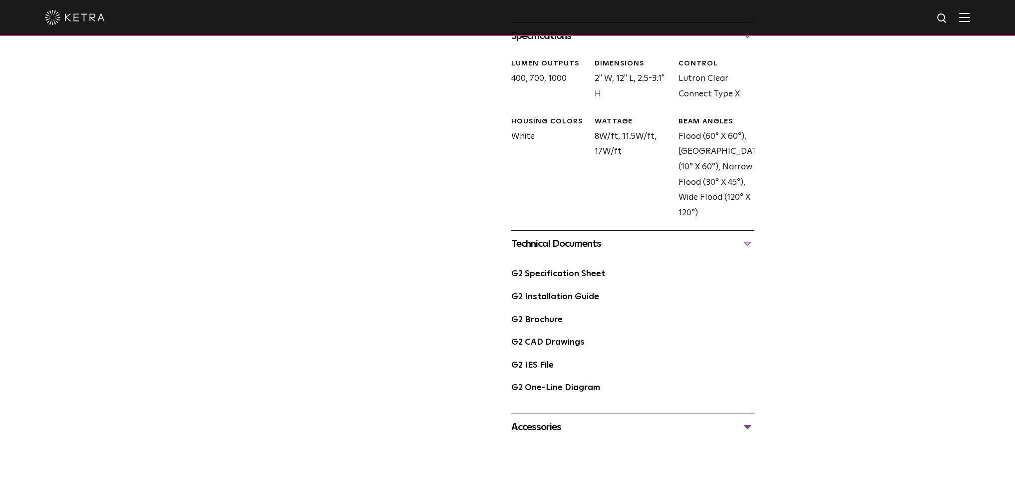
scroll to position [499, 0]
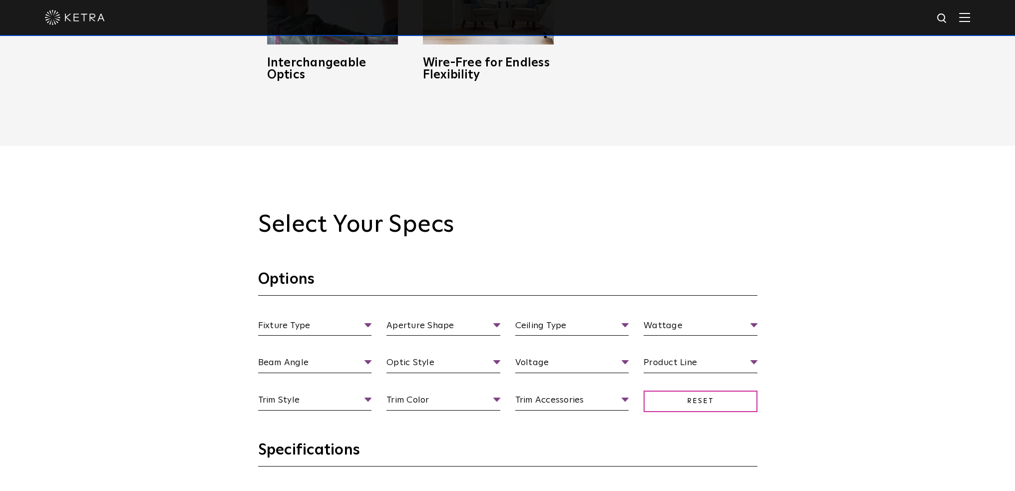
scroll to position [849, 0]
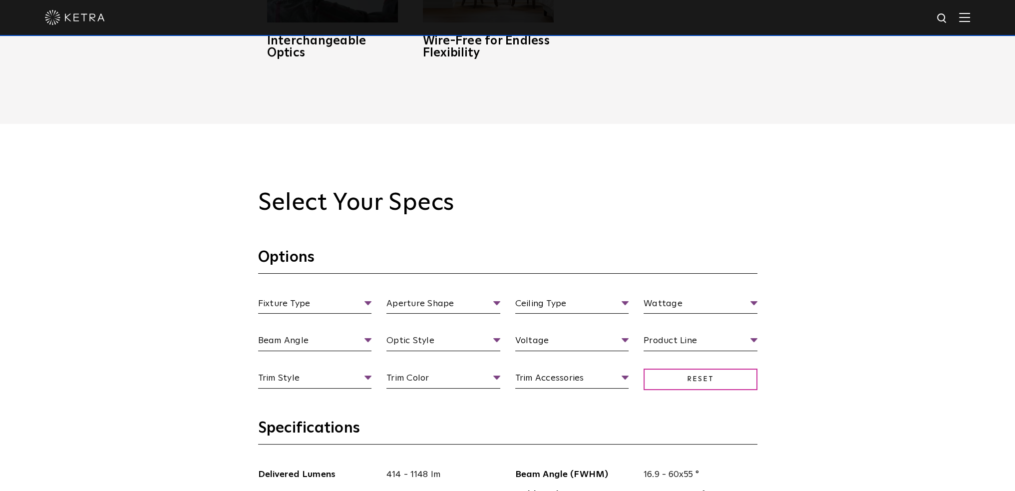
click at [343, 294] on section "Options Fixture Type Fixture Type Adjustable Fixed Wall Wash Aperture Shape Ape…" at bounding box center [507, 333] width 499 height 171
click at [337, 302] on span "Fixture Type" at bounding box center [315, 305] width 114 height 17
click at [292, 341] on li "Adjustable" at bounding box center [315, 341] width 114 height 18
click at [396, 305] on span "Aperture Shape" at bounding box center [443, 305] width 114 height 17
click at [401, 335] on li "Round" at bounding box center [443, 341] width 114 height 18
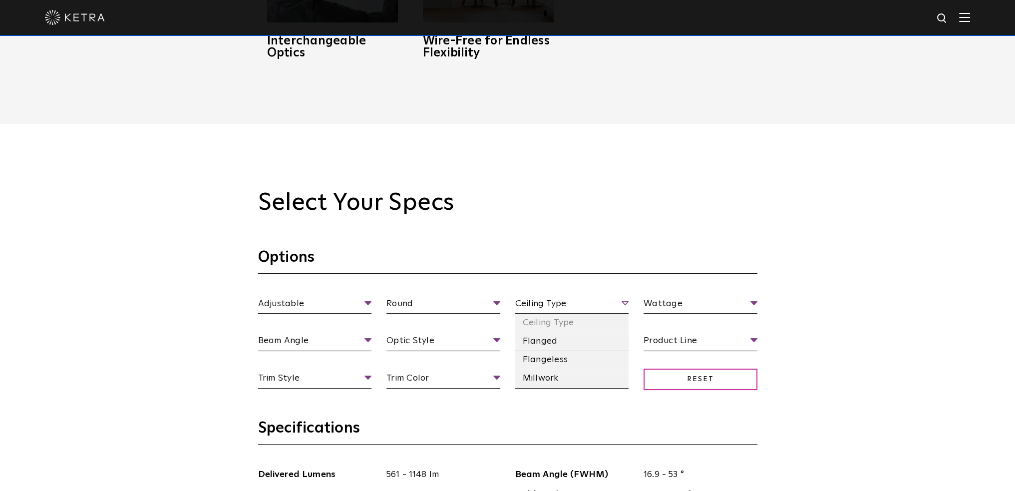
click at [516, 305] on span "Ceiling Type" at bounding box center [572, 305] width 114 height 17
click at [572, 382] on li "Millwork" at bounding box center [572, 378] width 114 height 18
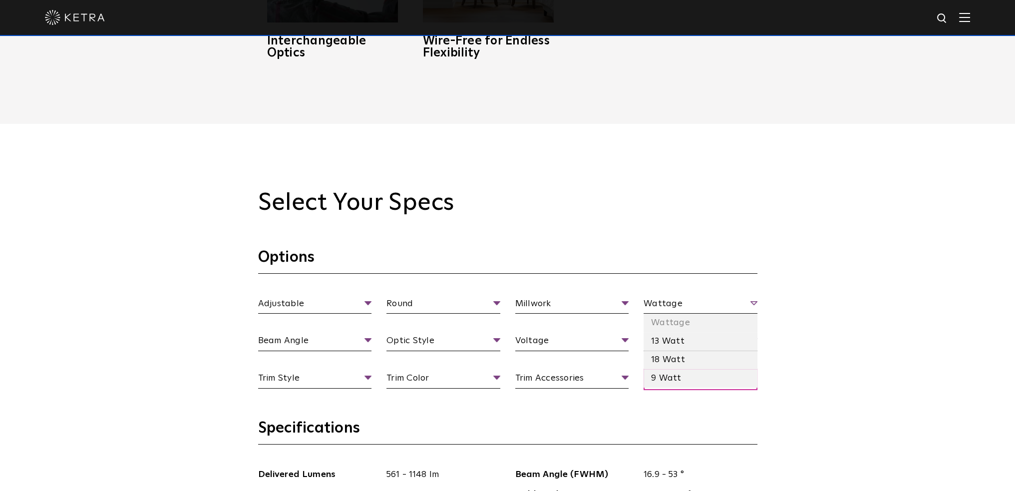
click at [682, 306] on span "Wattage" at bounding box center [701, 305] width 114 height 17
click at [673, 338] on li "13 Watt" at bounding box center [701, 341] width 114 height 18
click at [663, 303] on span "13 Watt" at bounding box center [701, 305] width 114 height 17
click at [656, 379] on li "9 Watt" at bounding box center [701, 378] width 114 height 18
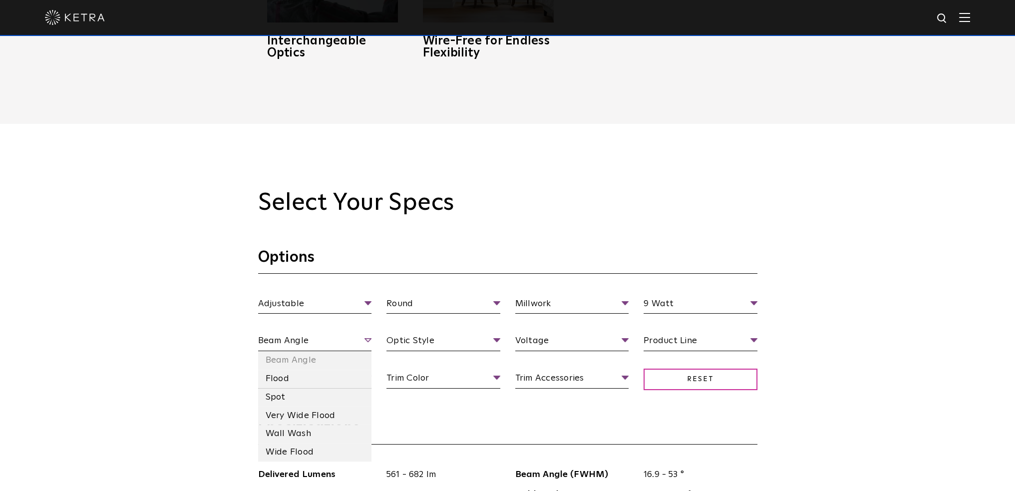
click at [300, 344] on span "Beam Angle" at bounding box center [315, 342] width 114 height 17
click at [288, 398] on li "Spot" at bounding box center [315, 397] width 114 height 18
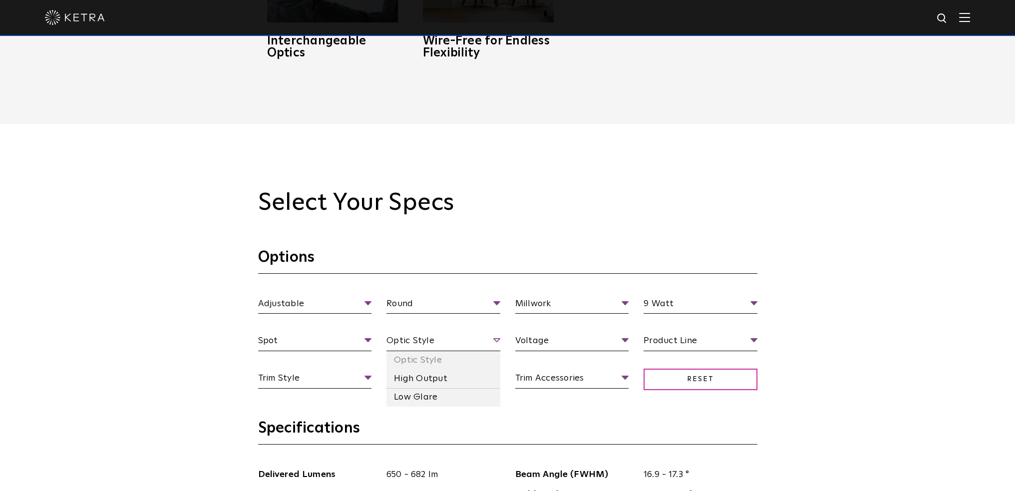
click at [434, 342] on span "Optic Style" at bounding box center [443, 342] width 114 height 17
click at [434, 393] on li "Low Glare" at bounding box center [443, 397] width 114 height 18
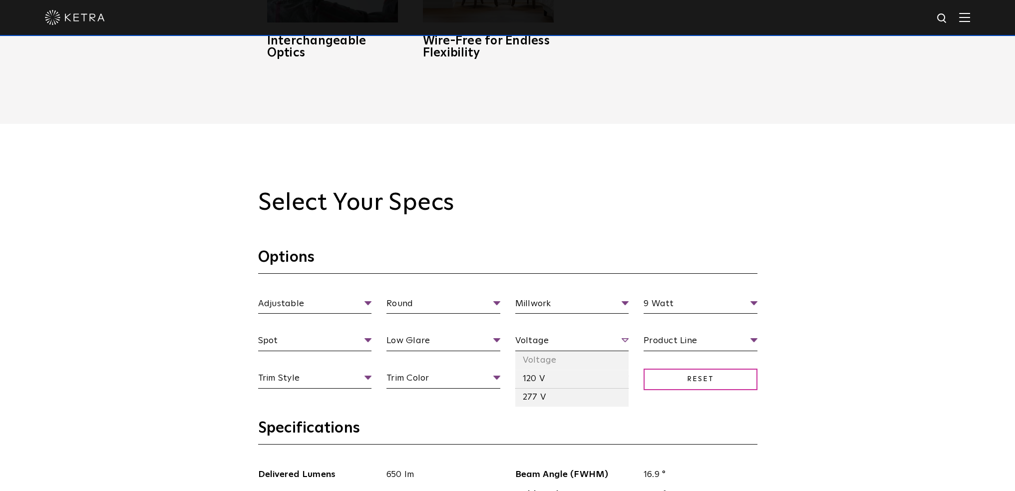
click at [538, 341] on span "Voltage" at bounding box center [572, 342] width 114 height 17
click at [533, 379] on li "120 V" at bounding box center [572, 378] width 114 height 18
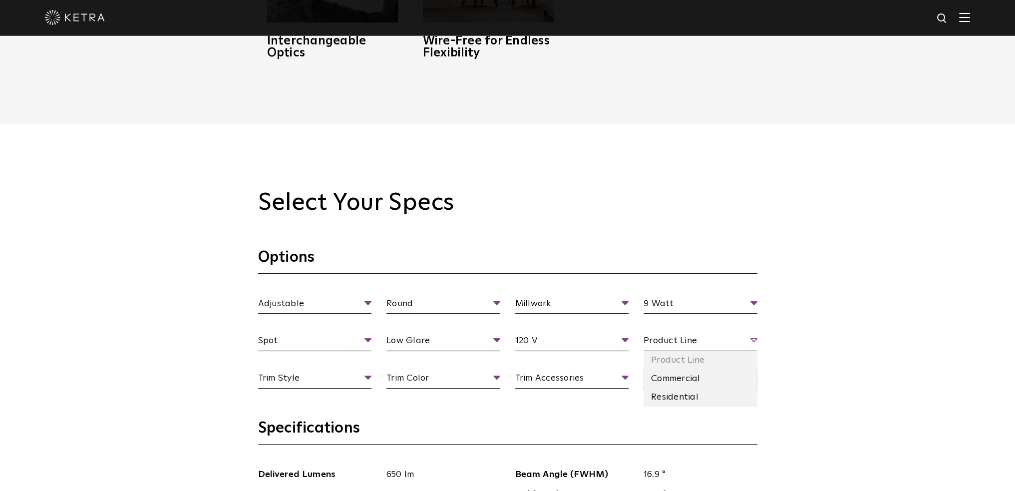
click at [645, 343] on span "Product Line" at bounding box center [701, 342] width 114 height 17
click at [665, 393] on li "Residential" at bounding box center [701, 397] width 114 height 18
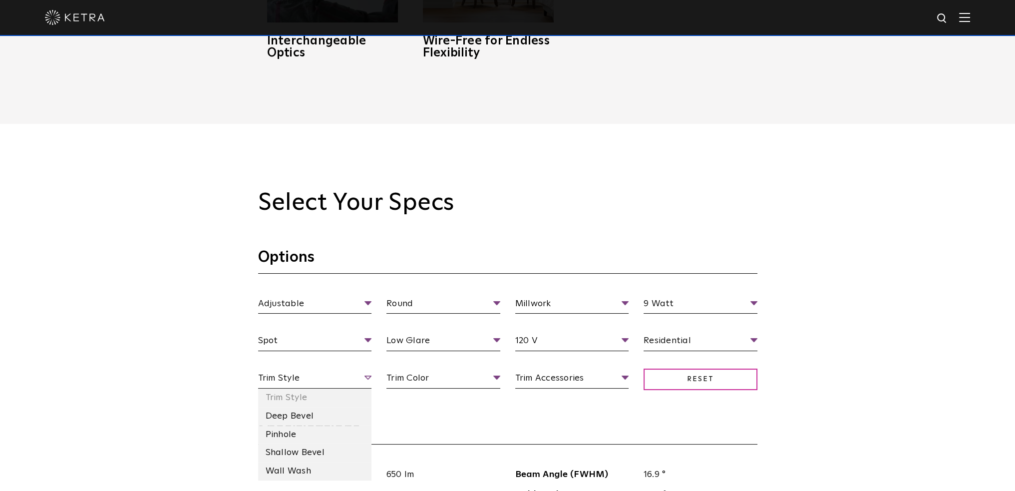
click at [329, 383] on span "Trim Style" at bounding box center [315, 379] width 114 height 17
click at [310, 428] on li "Pinhole" at bounding box center [315, 434] width 114 height 18
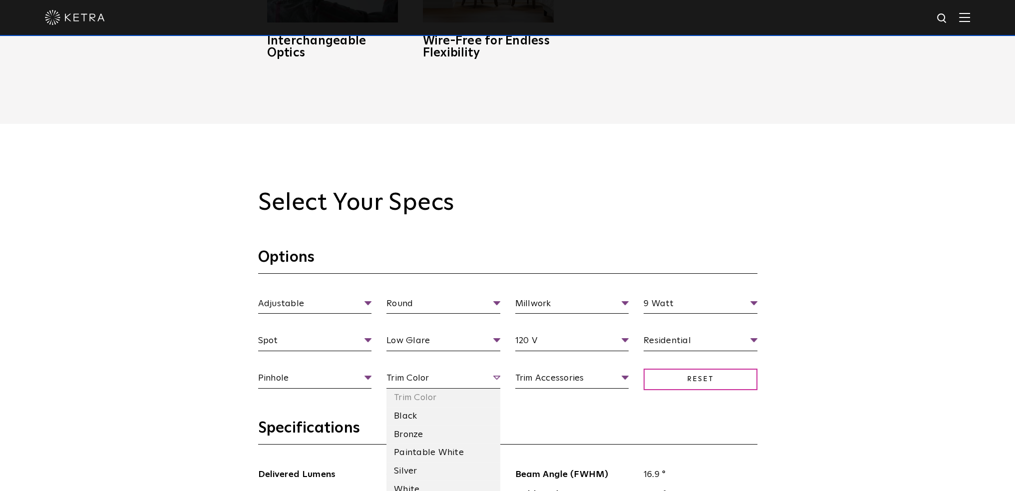
click at [410, 384] on span "Trim Color" at bounding box center [443, 379] width 114 height 17
drag, startPoint x: 416, startPoint y: 417, endPoint x: 464, endPoint y: 413, distance: 47.6
click at [416, 417] on li "Black" at bounding box center [443, 416] width 114 height 18
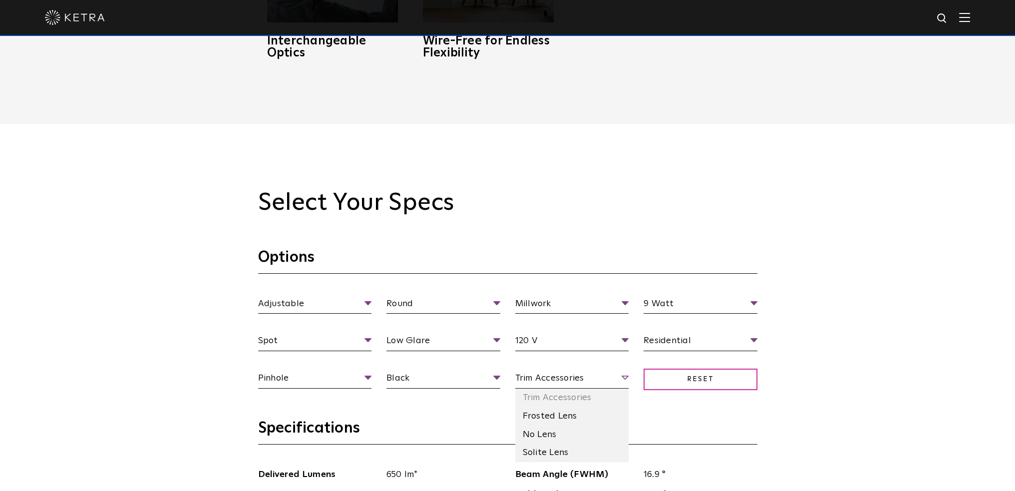
click at [547, 387] on span "Trim Accessories" at bounding box center [572, 379] width 114 height 17
click at [541, 435] on li "No Lens" at bounding box center [572, 434] width 114 height 18
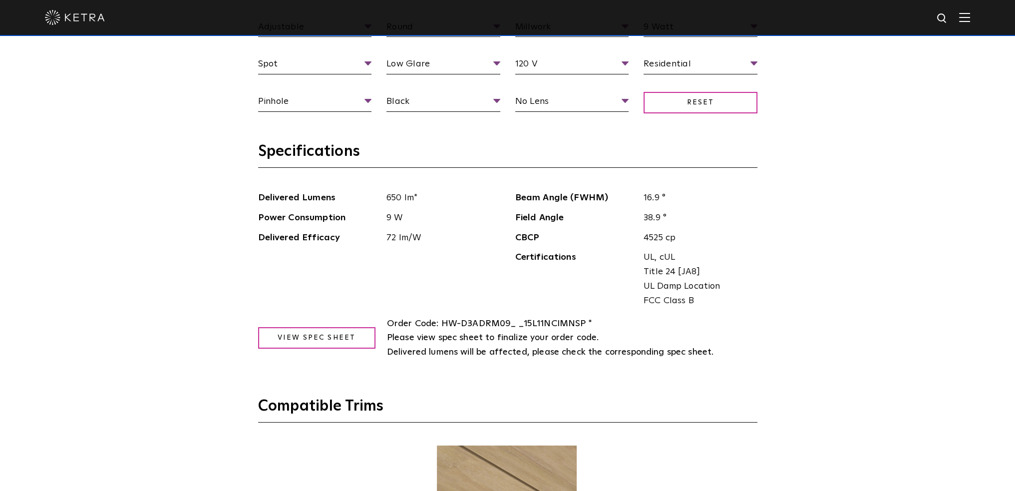
scroll to position [1148, 0]
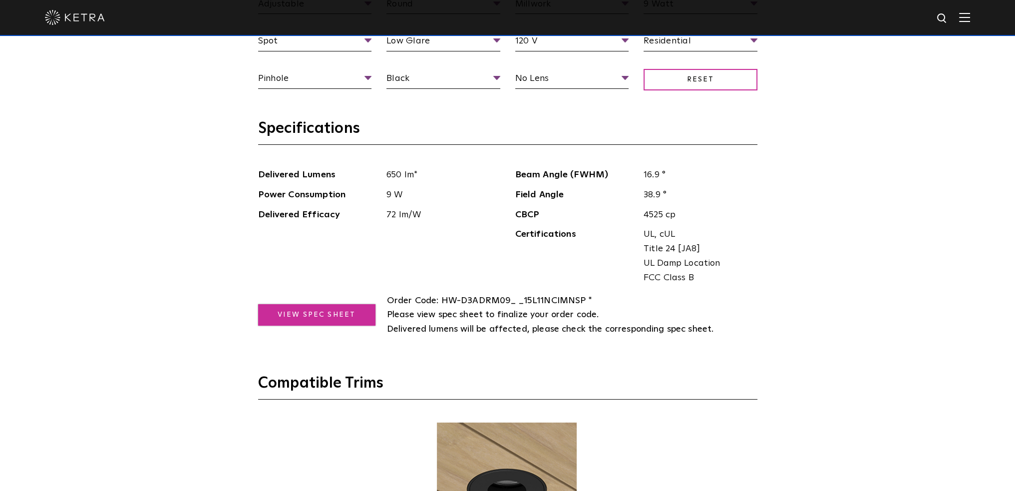
click at [349, 313] on link "View Spec Sheet" at bounding box center [316, 314] width 117 height 21
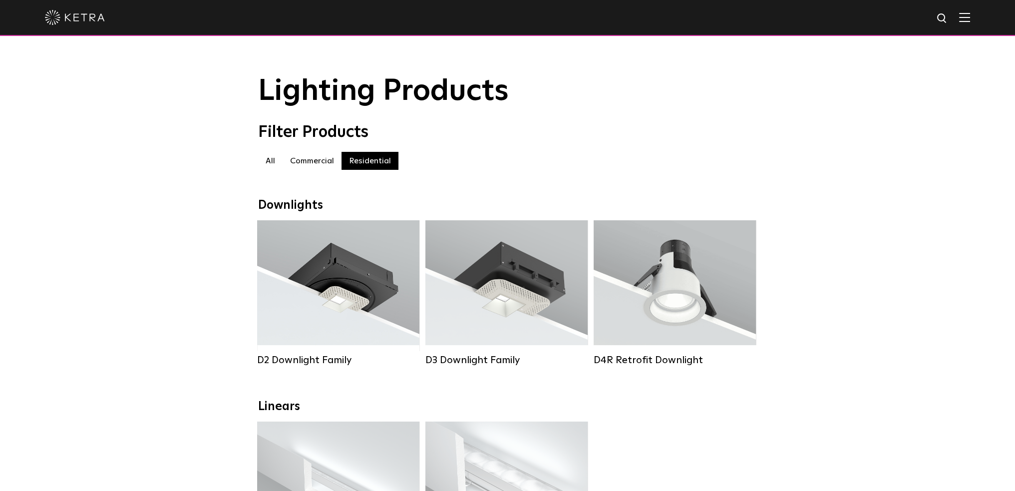
click at [322, 158] on label "Commercial" at bounding box center [312, 161] width 59 height 18
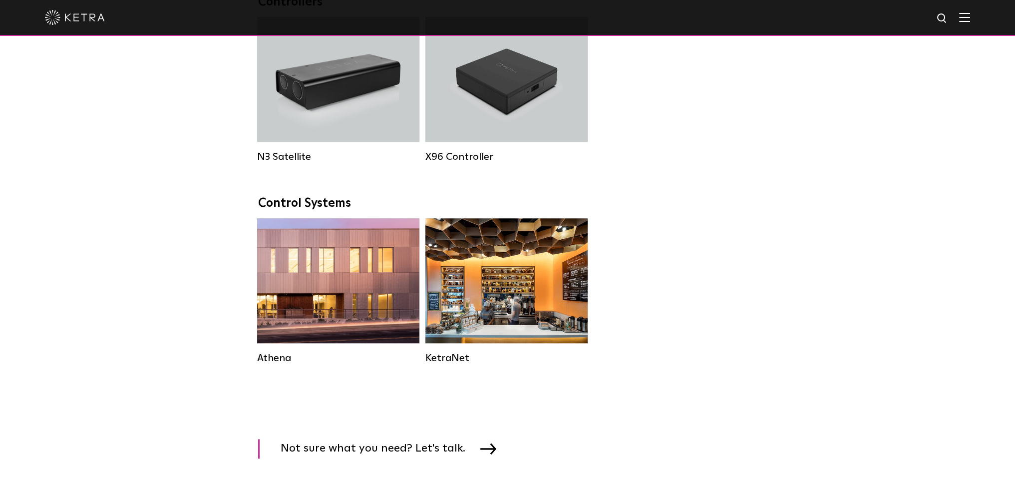
scroll to position [1348, 0]
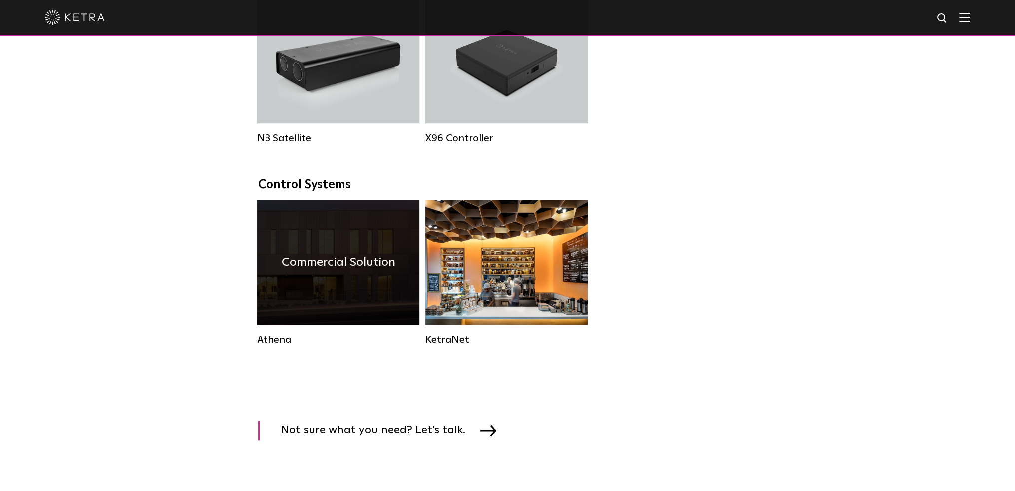
click at [343, 272] on h4 "Commercial Solution" at bounding box center [339, 262] width 114 height 19
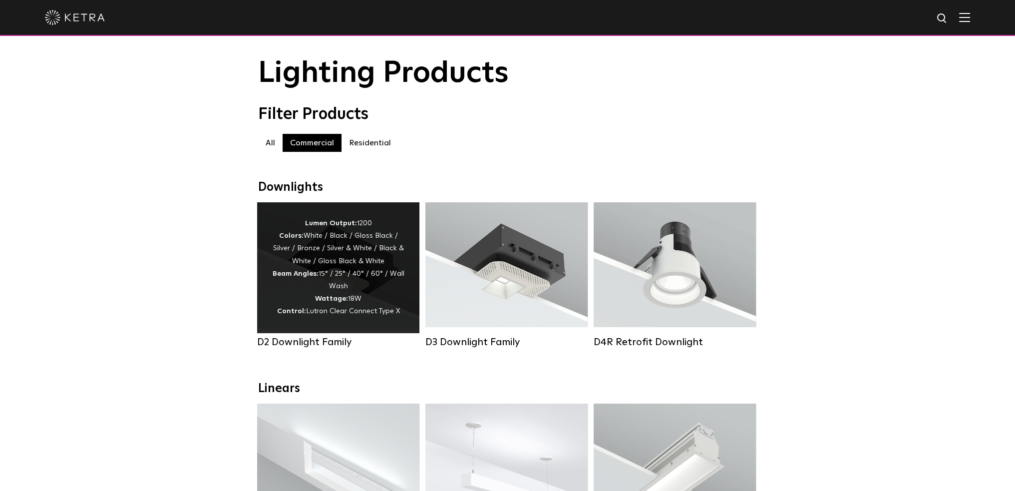
scroll to position [0, 0]
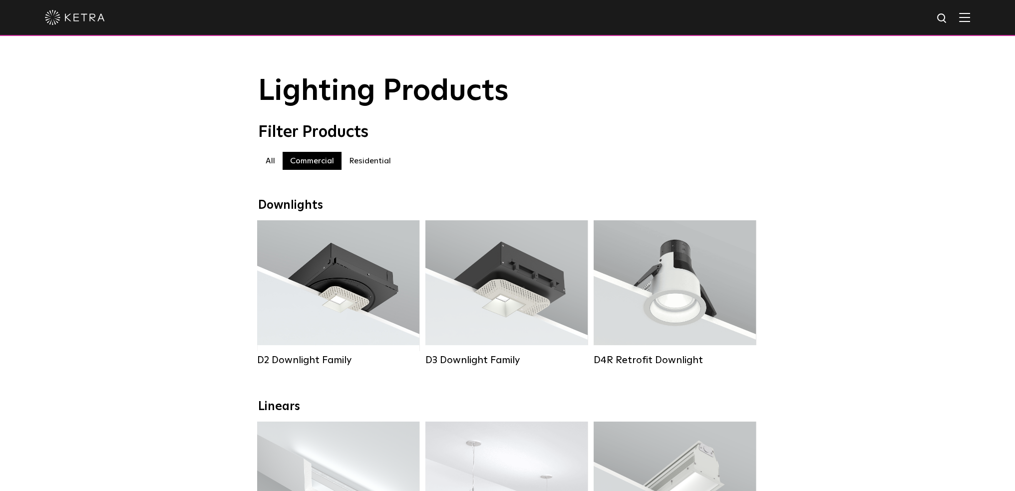
click at [371, 169] on label "Residential" at bounding box center [370, 161] width 57 height 18
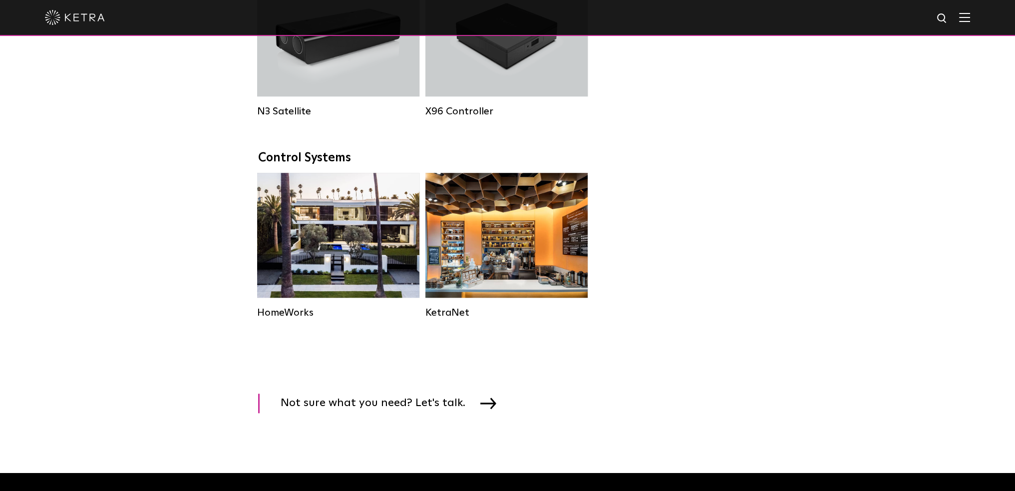
scroll to position [1198, 0]
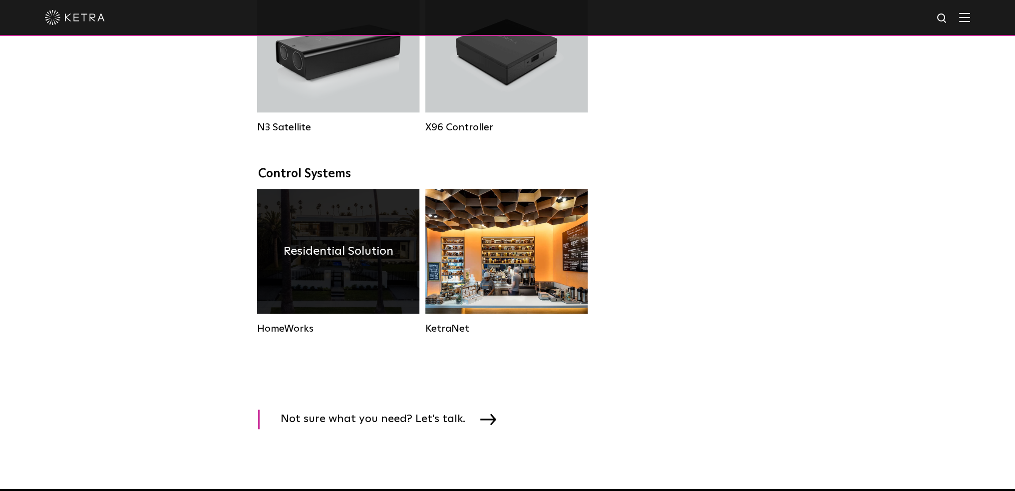
click at [332, 287] on div "Residential Solution" at bounding box center [338, 251] width 162 height 125
click at [366, 258] on h4 "Residential Solution" at bounding box center [339, 251] width 110 height 19
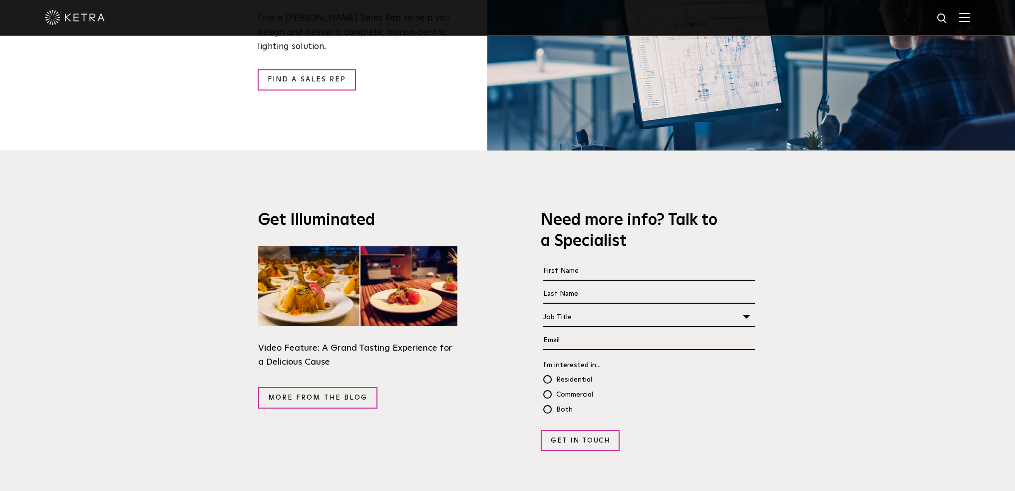
scroll to position [1698, 0]
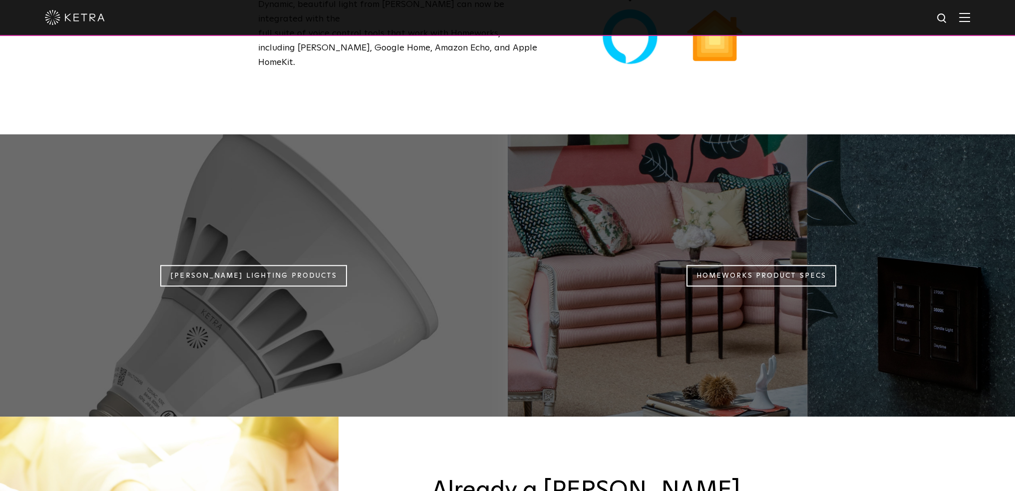
scroll to position [839, 0]
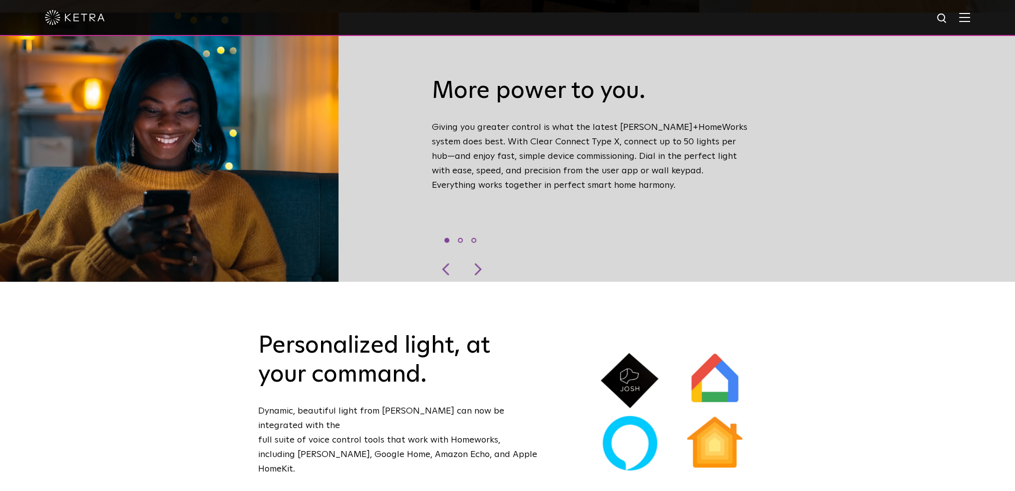
scroll to position [499, 0]
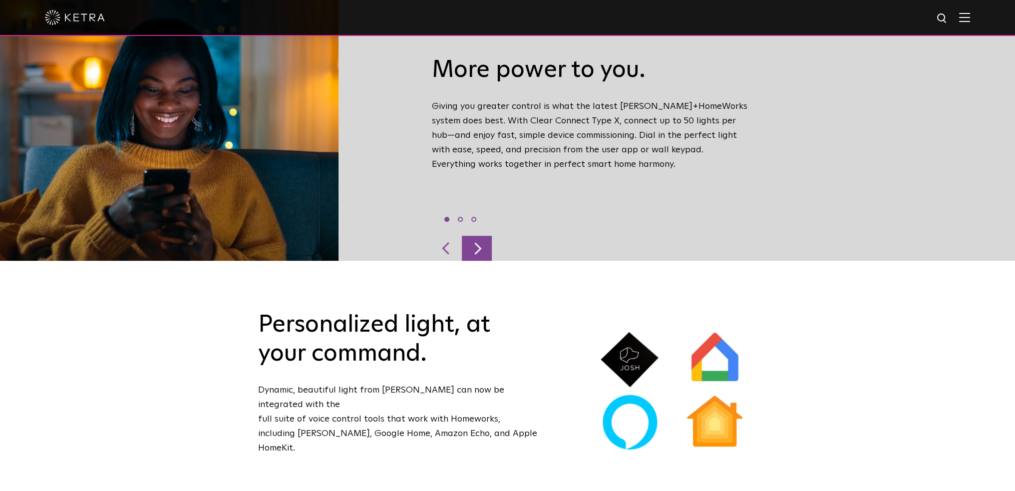
click at [473, 236] on div at bounding box center [477, 248] width 30 height 25
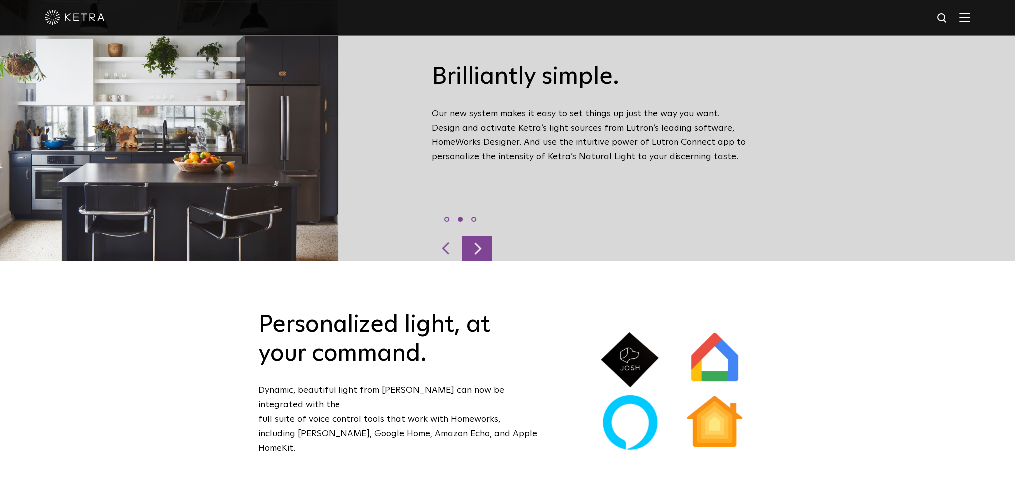
click at [473, 236] on div at bounding box center [477, 248] width 30 height 25
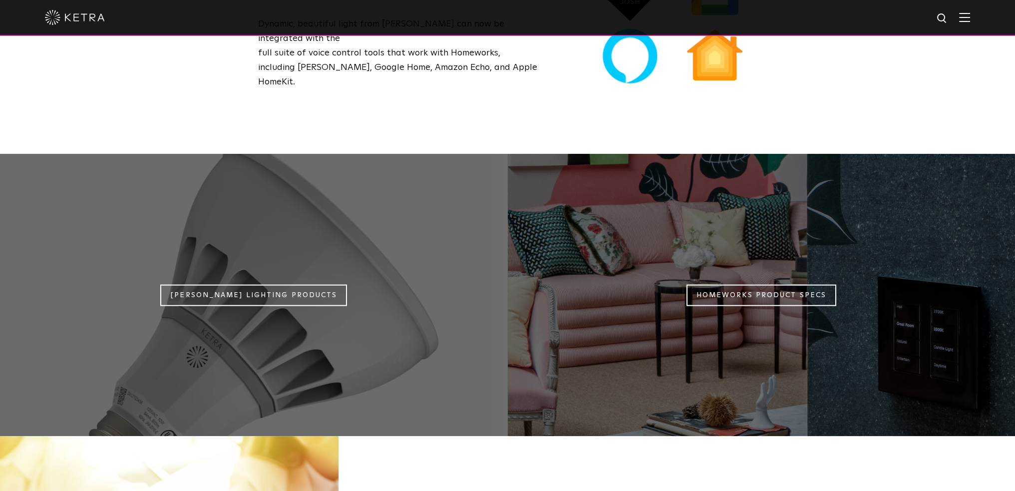
scroll to position [899, 0]
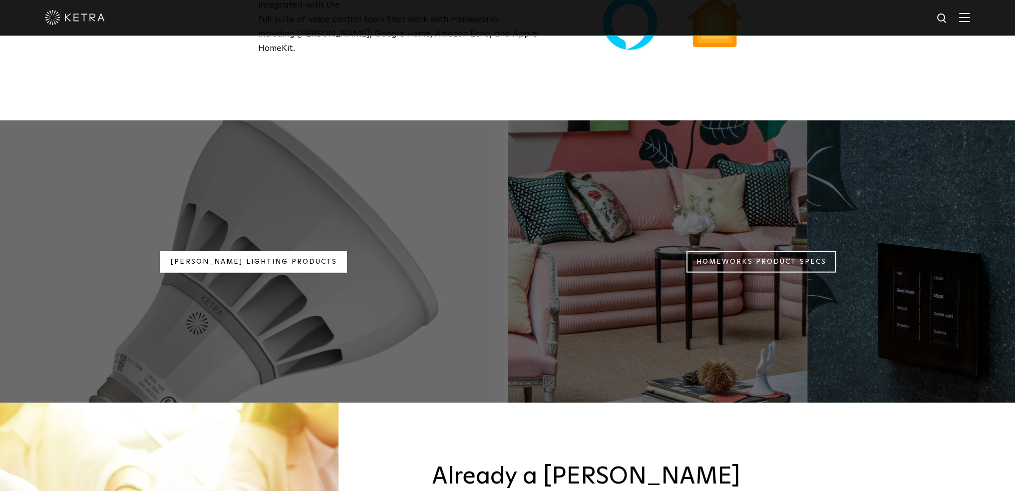
click at [302, 251] on link "[PERSON_NAME] Lighting Products" at bounding box center [253, 261] width 187 height 21
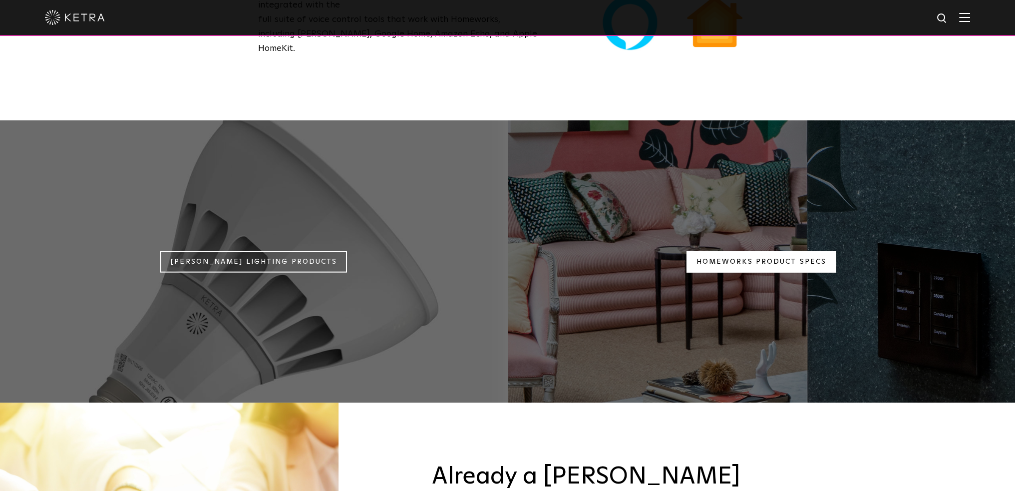
click at [757, 251] on link "Homeworks Product Specs" at bounding box center [761, 261] width 150 height 21
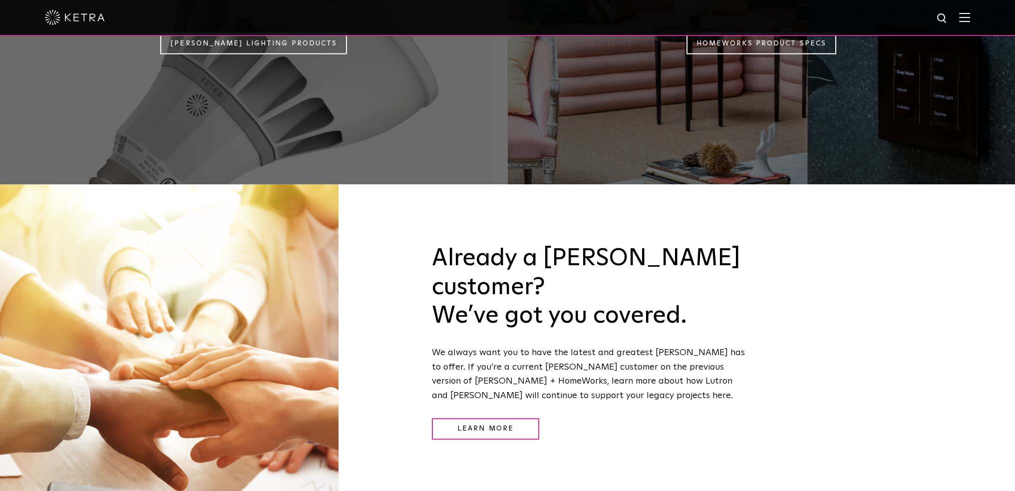
scroll to position [1148, 0]
